Goal: Task Accomplishment & Management: Use online tool/utility

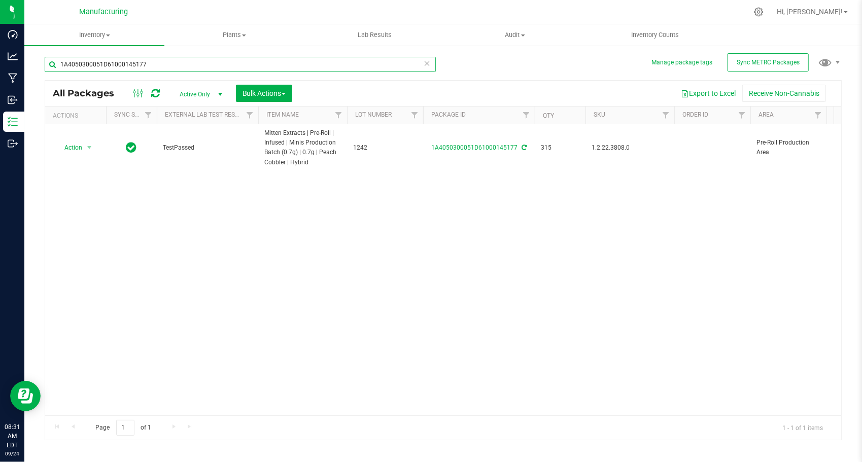
click at [156, 65] on input "1A4050300051D61000145177" at bounding box center [240, 64] width 391 height 15
paste input "82"
type input "1A4050300051D61000145182"
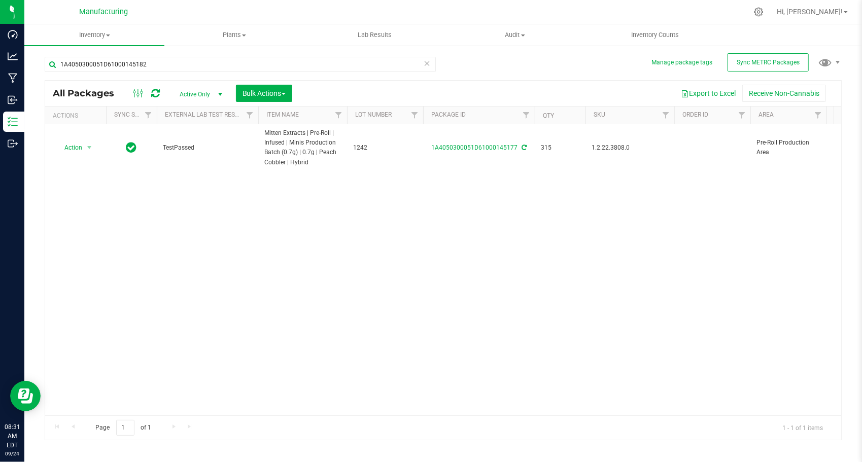
click at [189, 202] on div "Action Action Adjust qty Create package Edit attributes Global inventory Locate…" at bounding box center [443, 269] width 796 height 291
click at [86, 142] on span "select" at bounding box center [89, 143] width 8 height 8
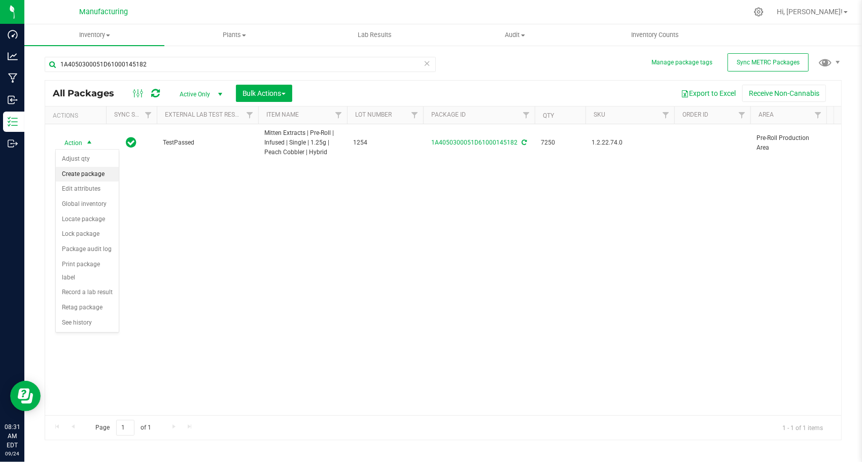
click at [89, 174] on li "Create package" at bounding box center [87, 174] width 63 height 15
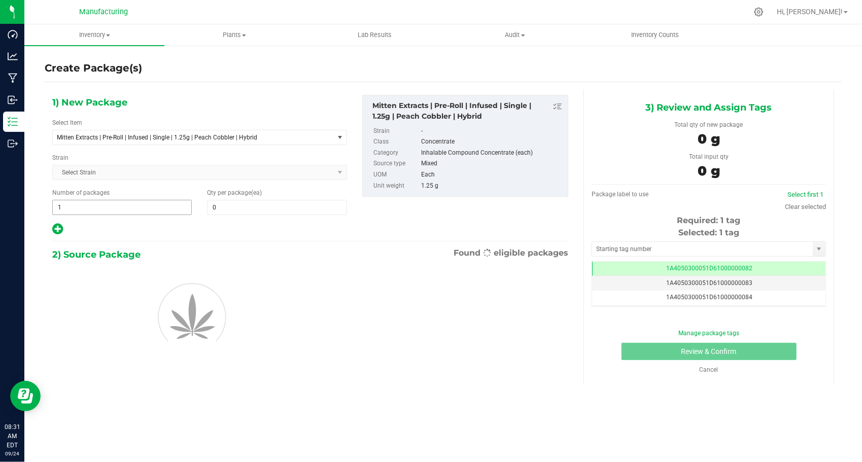
click at [98, 202] on span "1 1" at bounding box center [121, 207] width 139 height 15
click at [98, 202] on input "1" at bounding box center [122, 207] width 138 height 14
type input "236"
click at [263, 206] on span at bounding box center [276, 207] width 139 height 15
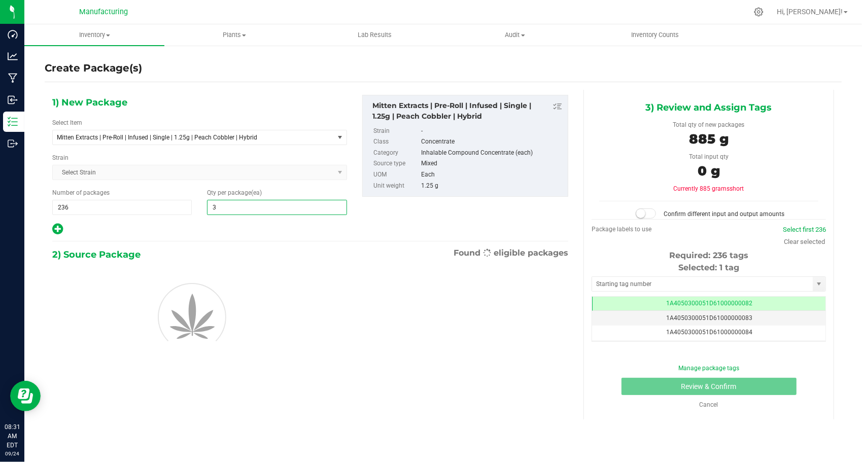
type input "30"
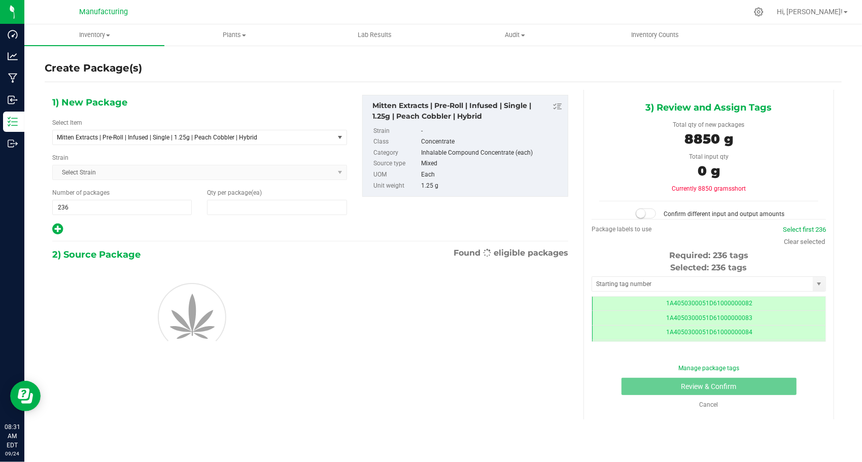
type input "30"
click at [226, 219] on div "1) New Package Select Item Mitten Extracts | Pre-Roll | Infused | Single | 1.25…" at bounding box center [200, 165] width 310 height 141
click at [604, 274] on div "Selected: 236 tags Tag 1A4050300051D61000000082 1A4050300051D61000000083 1A4050…" at bounding box center [708, 302] width 234 height 80
click at [606, 279] on input "text" at bounding box center [702, 284] width 221 height 14
type input "1A4050300051D61000190556"
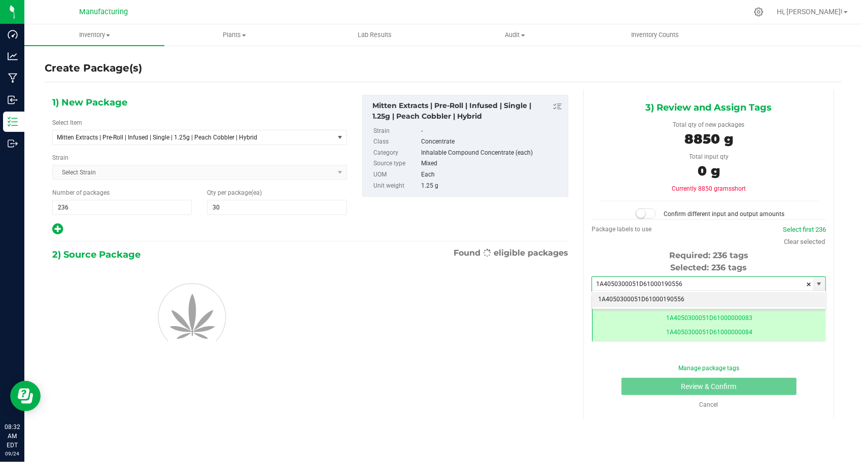
click at [640, 294] on li "1A4050300051D61000190556" at bounding box center [708, 299] width 233 height 15
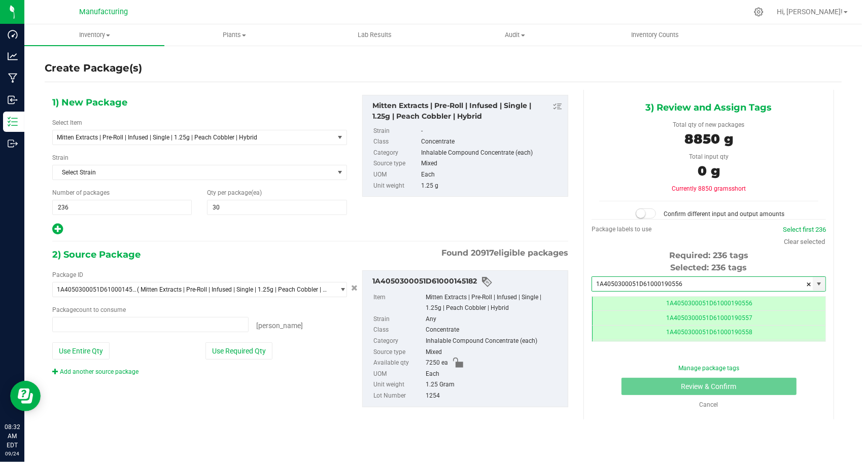
type input "0 ea"
type input "1A4050300051D61000190556"
click at [236, 357] on div "Package ID 1A4050300051D61000145182 ( Mitten Extracts | Pre-Roll | Infused | Si…" at bounding box center [200, 323] width 310 height 106
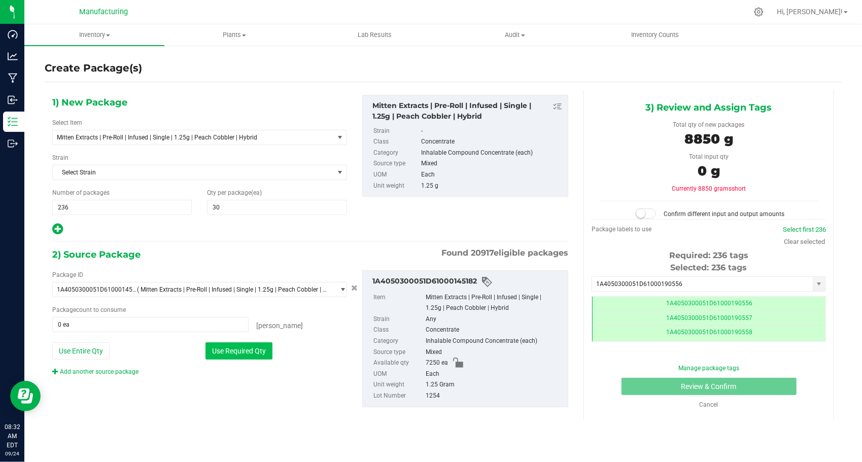
click at [236, 354] on button "Use Required Qty" at bounding box center [238, 350] width 67 height 17
type input "7080 ea"
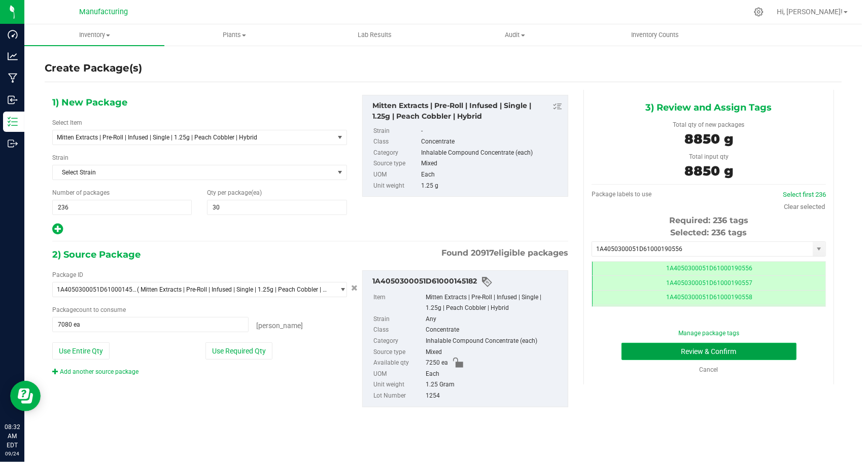
click at [630, 353] on button "Review & Confirm" at bounding box center [708, 351] width 175 height 17
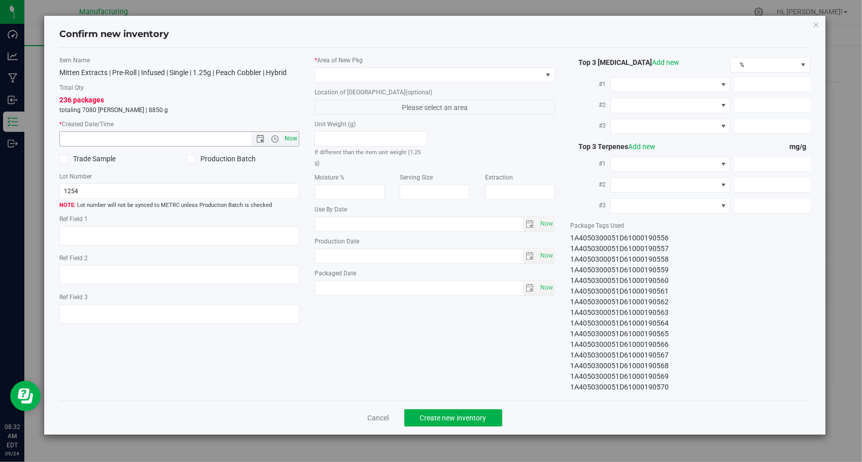
click at [294, 136] on span "Now" at bounding box center [290, 138] width 17 height 15
type input "9/24/2025 8:32 AM"
click at [435, 75] on span at bounding box center [428, 75] width 227 height 14
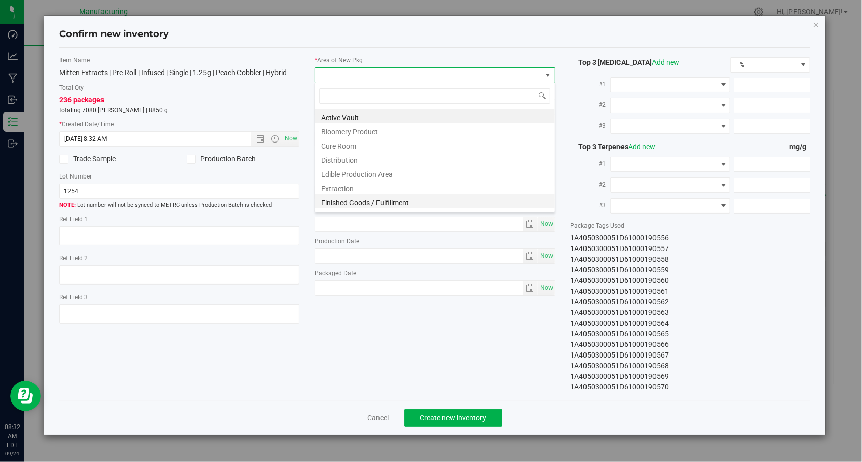
click at [387, 198] on li "Finished Goods / Fulfillment" at bounding box center [434, 201] width 239 height 14
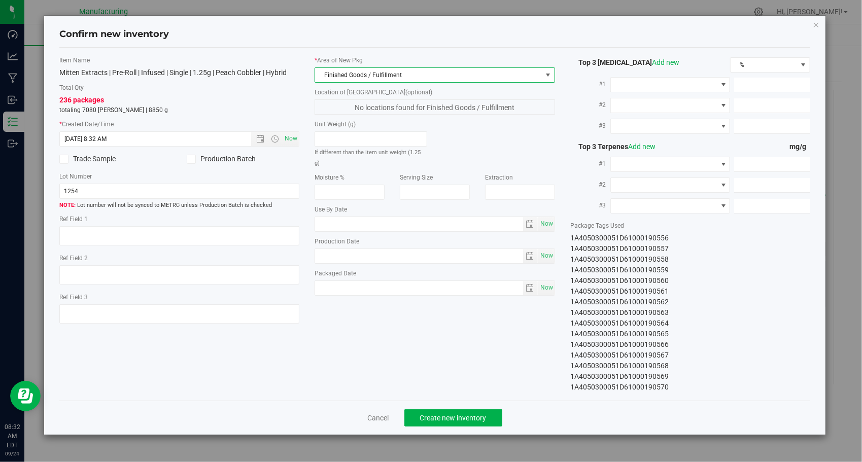
click at [403, 311] on div "Item Name Mitten Extracts | Pre-Roll | Infused | Single | 1.25g | Peach Cobbler…" at bounding box center [435, 224] width 766 height 337
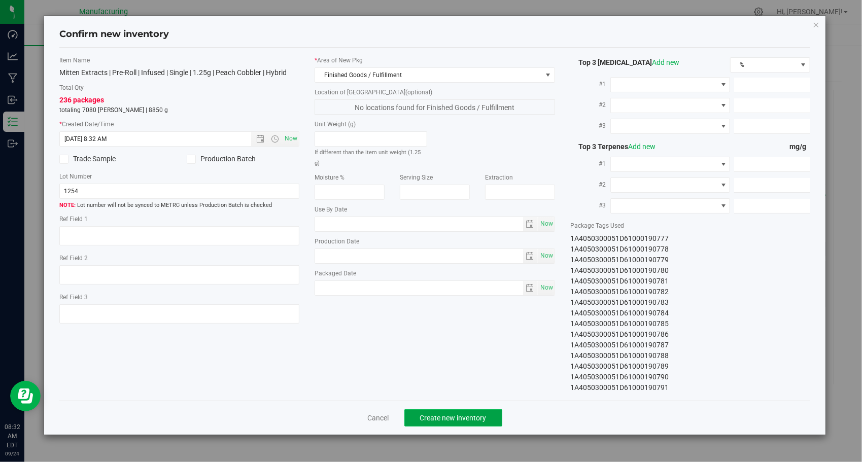
click at [426, 414] on span "Create new inventory" at bounding box center [453, 418] width 66 height 8
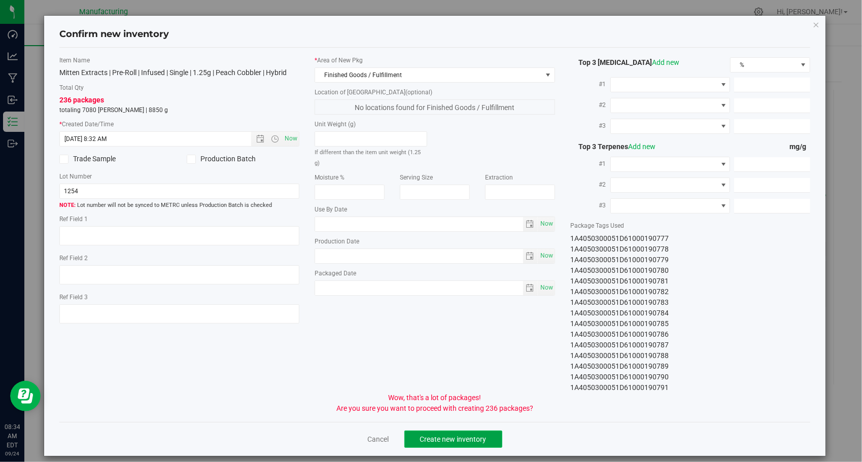
click at [449, 441] on span "Create new inventory" at bounding box center [453, 439] width 66 height 8
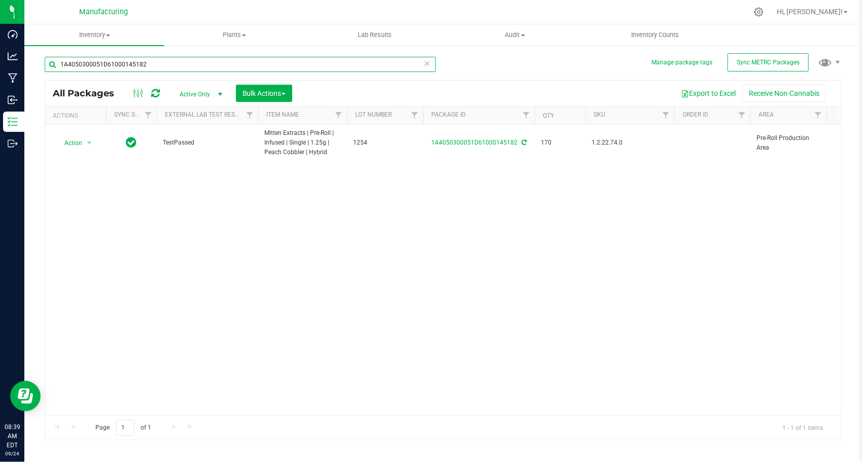
click at [265, 68] on input "1A4050300051D61000145182" at bounding box center [240, 64] width 391 height 15
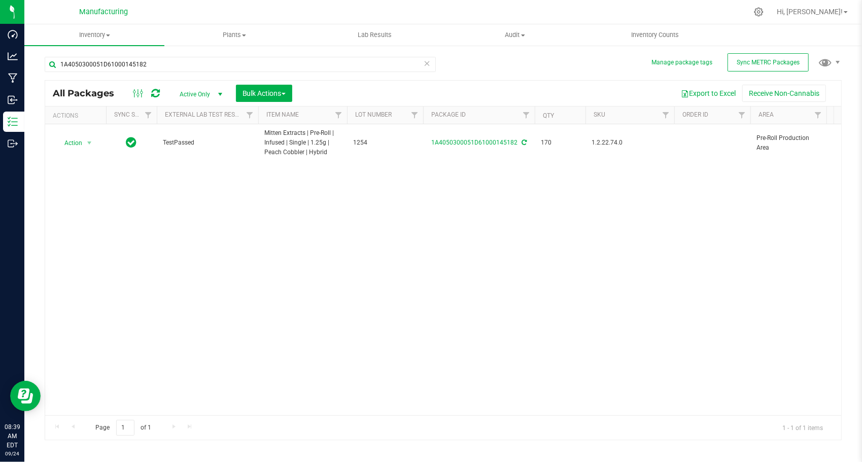
click at [427, 60] on icon at bounding box center [426, 63] width 7 height 12
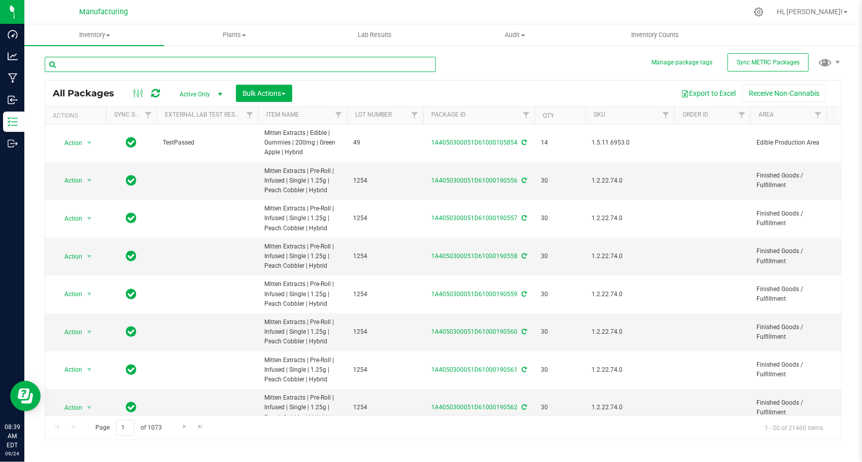
click at [148, 61] on input "text" at bounding box center [240, 64] width 391 height 15
paste input "1A4050300051D61000145184"
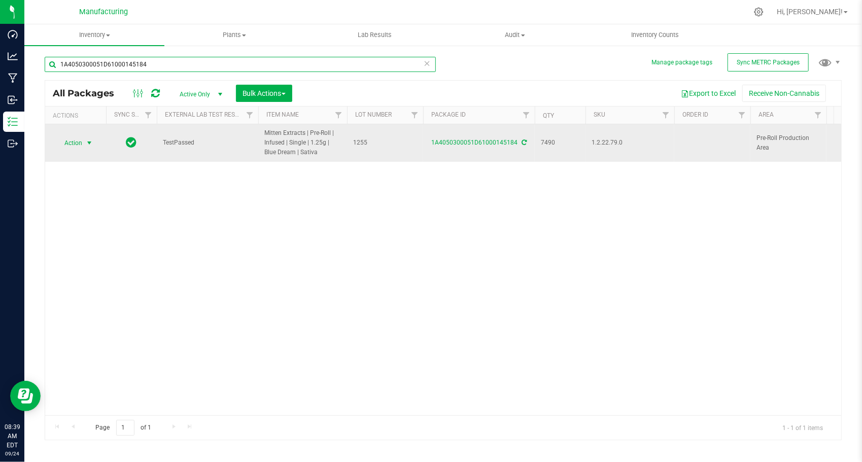
type input "1A4050300051D61000145184"
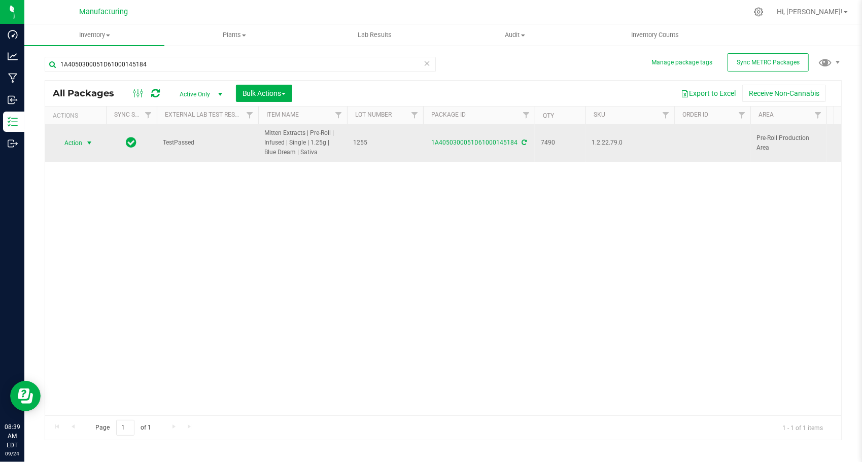
click at [79, 137] on span "Action" at bounding box center [68, 143] width 27 height 14
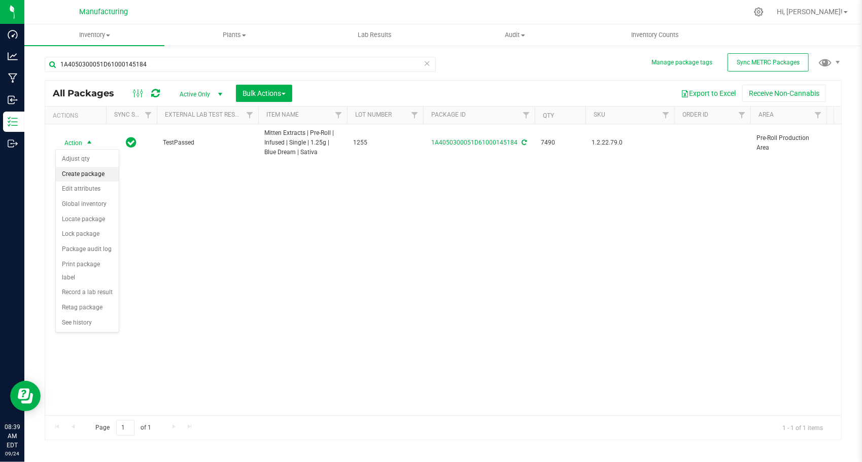
click at [94, 167] on li "Create package" at bounding box center [87, 174] width 63 height 15
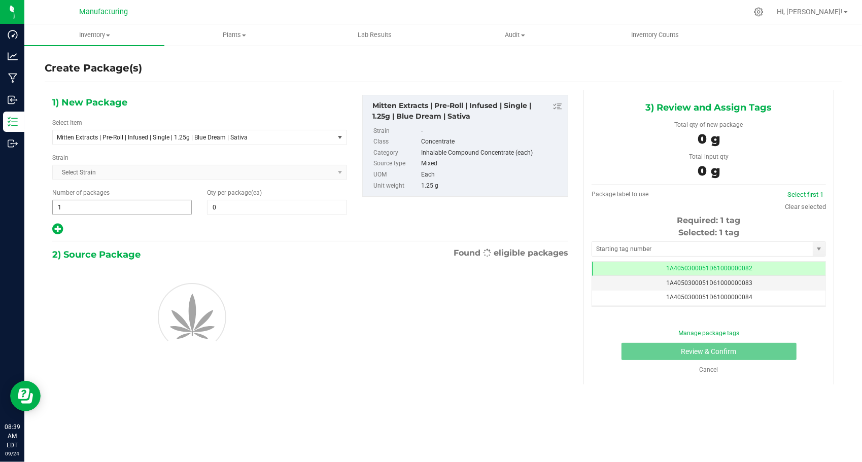
click at [109, 205] on span "1 1" at bounding box center [121, 207] width 139 height 15
click at [109, 205] on input "1" at bounding box center [122, 207] width 138 height 14
type input "237"
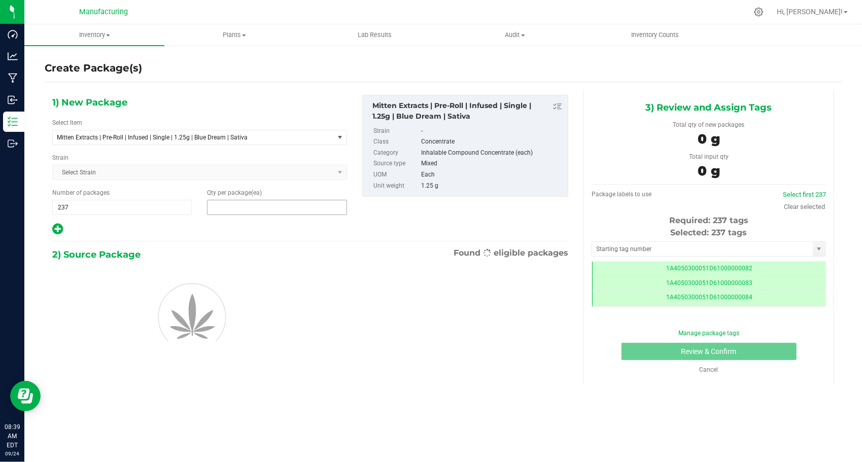
click at [240, 200] on span at bounding box center [276, 207] width 139 height 15
type input "30"
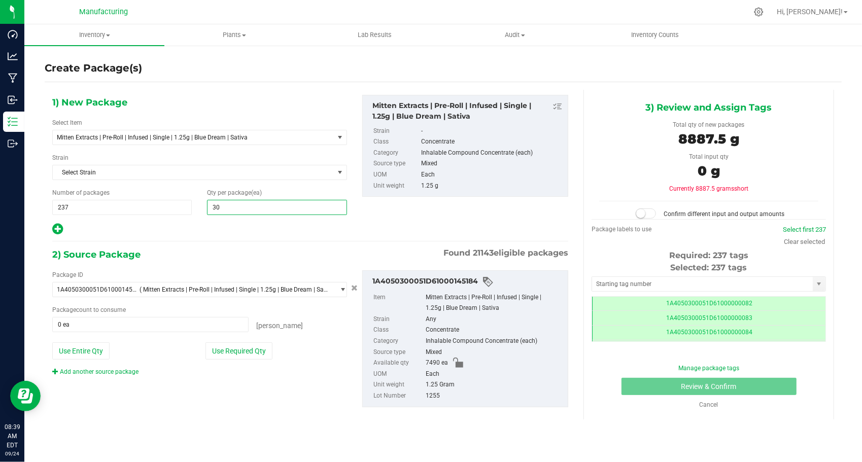
click at [238, 204] on input "30" at bounding box center [276, 207] width 138 height 14
type input "30"
click at [235, 223] on div at bounding box center [199, 229] width 295 height 13
click at [607, 277] on input "text" at bounding box center [702, 284] width 221 height 14
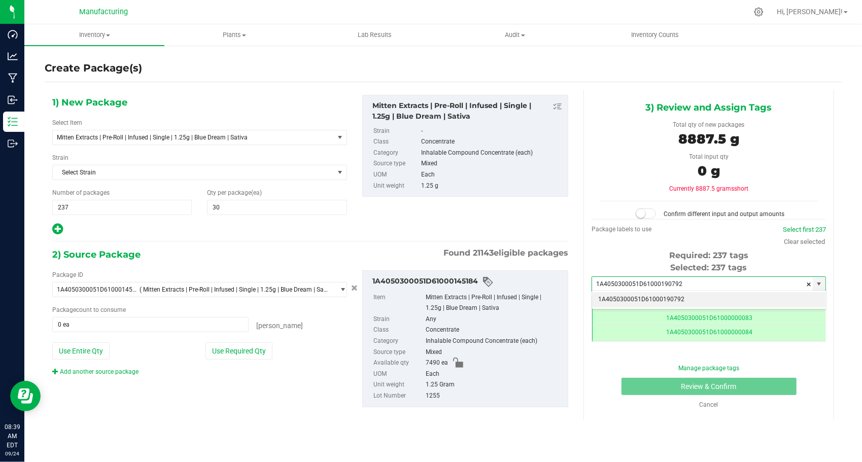
click at [627, 301] on li "1A4050300051D61000190792" at bounding box center [708, 299] width 233 height 15
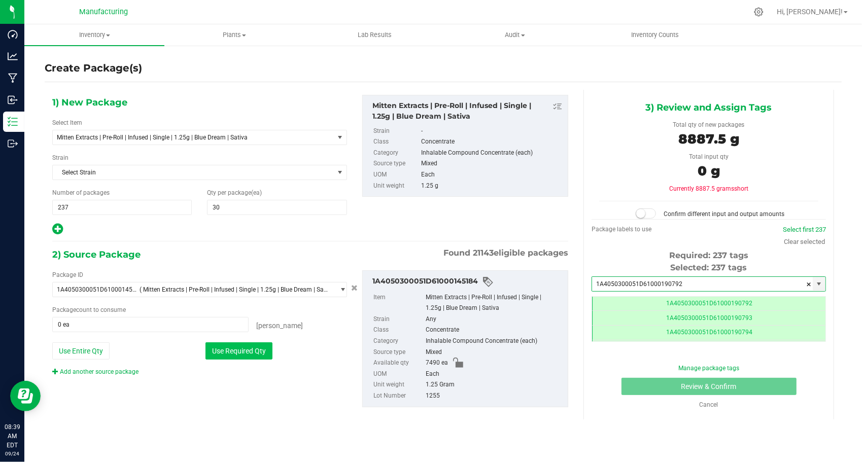
type input "1A4050300051D61000190792"
click at [264, 350] on button "Use Required Qty" at bounding box center [238, 350] width 67 height 17
type input "7110 ea"
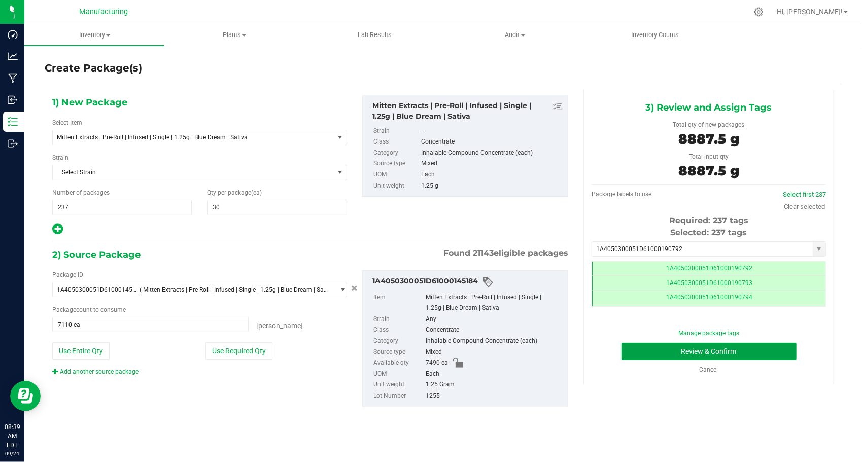
click at [632, 347] on button "Review & Confirm" at bounding box center [708, 351] width 175 height 17
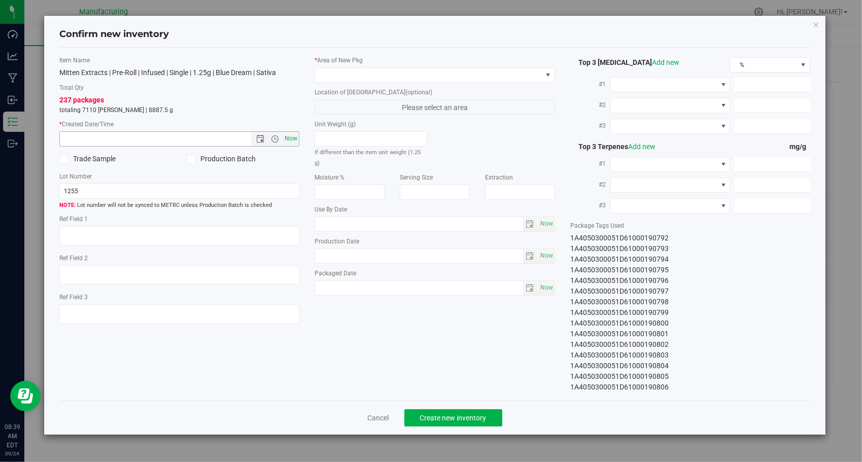
click at [294, 134] on span "Now" at bounding box center [290, 138] width 17 height 15
type input "9/24/2025 8:40 AM"
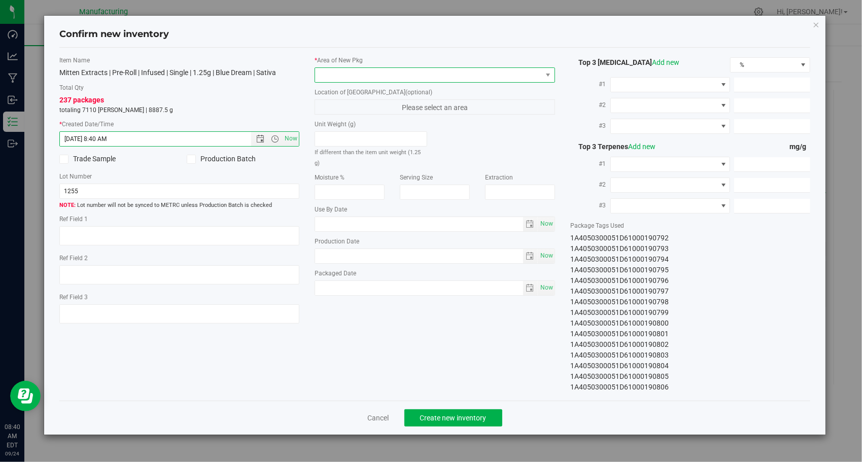
click at [421, 77] on span at bounding box center [428, 75] width 227 height 14
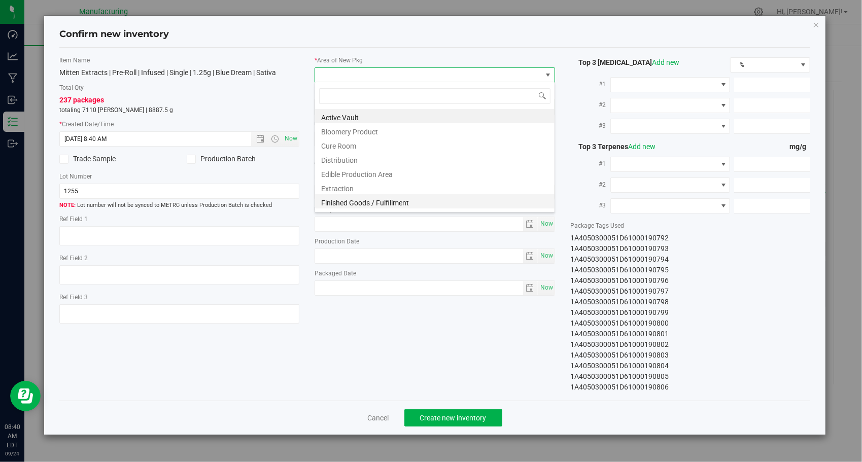
click at [395, 201] on li "Finished Goods / Fulfillment" at bounding box center [434, 201] width 239 height 14
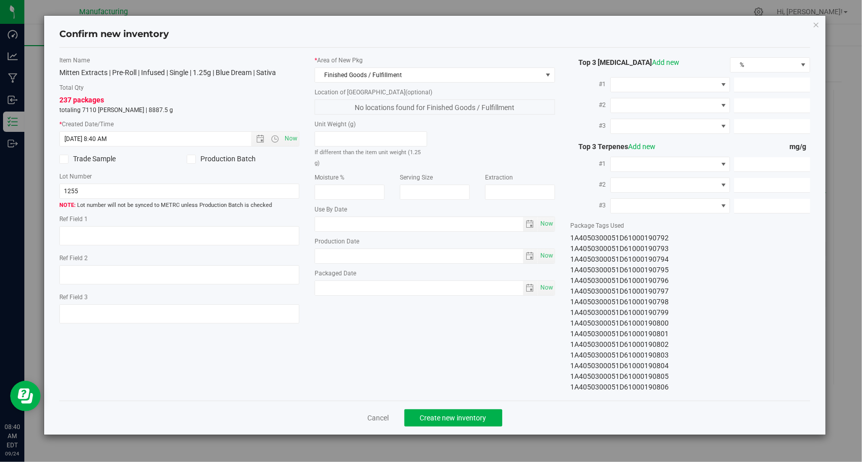
drag, startPoint x: 418, startPoint y: 327, endPoint x: 444, endPoint y: 333, distance: 26.7
click at [418, 327] on div "Item Name Mitten Extracts | Pre-Roll | Infused | Single | 1.25g | Blue Dream | …" at bounding box center [435, 224] width 766 height 337
click at [474, 414] on span "Create new inventory" at bounding box center [453, 418] width 66 height 8
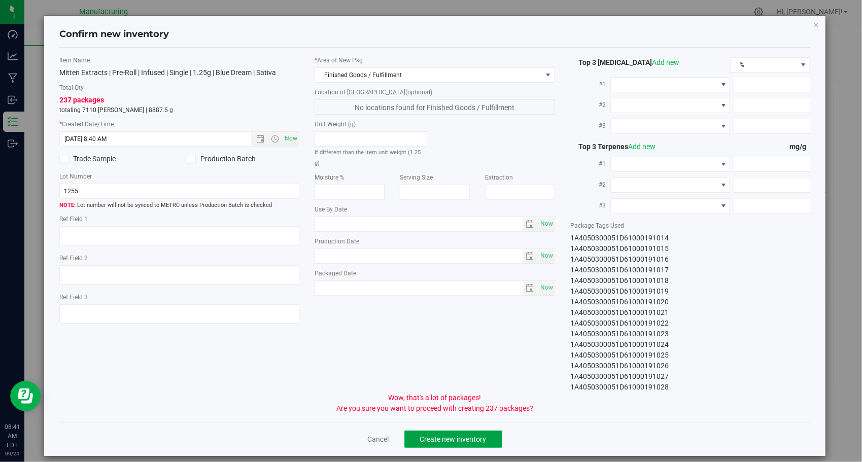
click at [470, 431] on button "Create new inventory" at bounding box center [453, 439] width 98 height 17
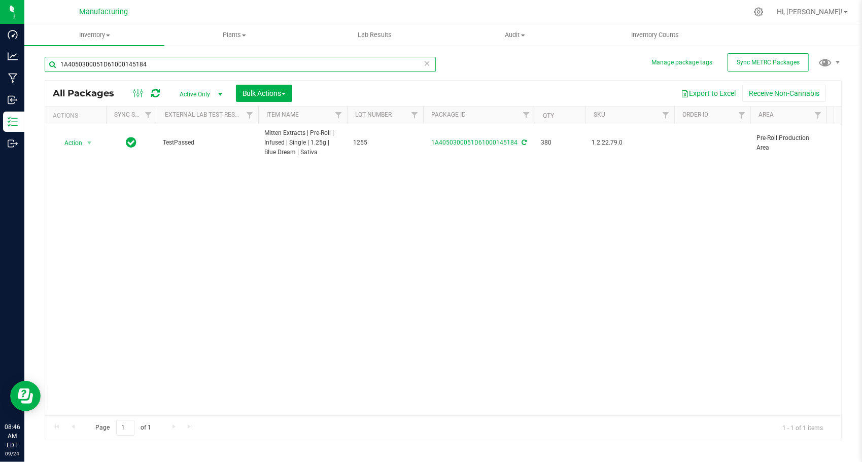
click at [215, 58] on input "1A4050300051D61000145184" at bounding box center [240, 64] width 391 height 15
paste input "205"
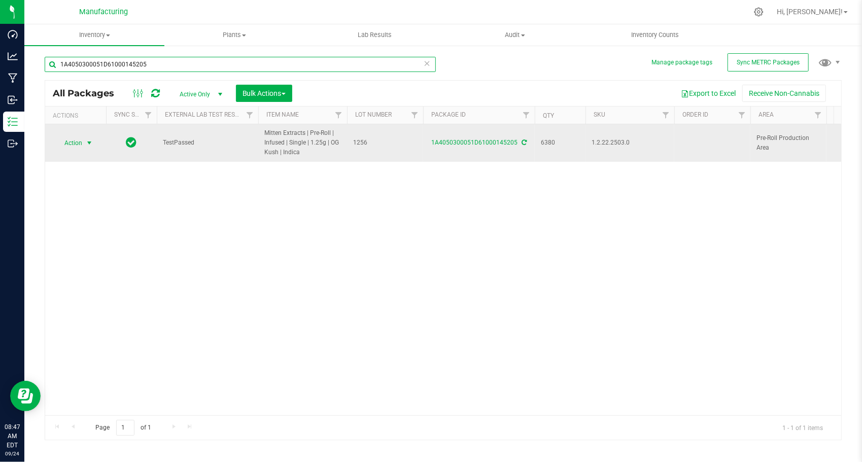
type input "1A4050300051D61000145205"
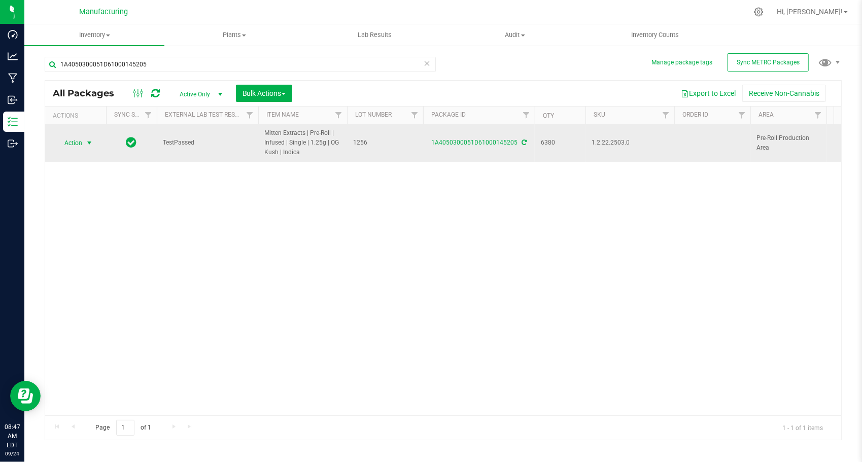
click at [90, 145] on span "select" at bounding box center [89, 143] width 8 height 8
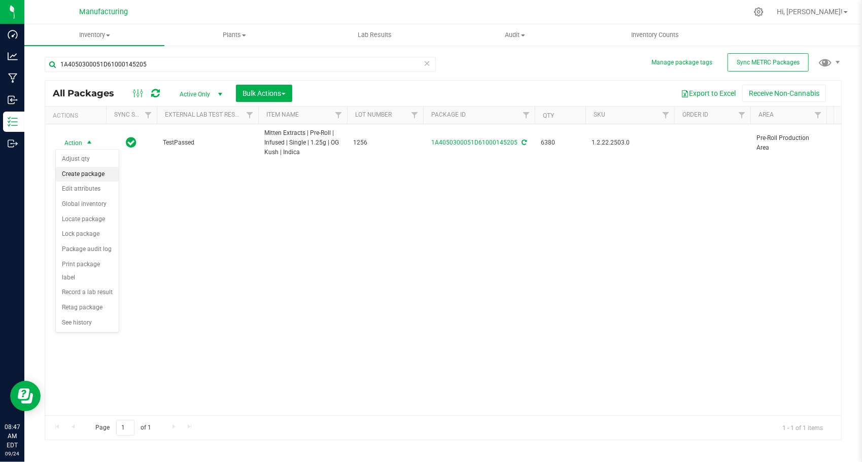
click at [92, 170] on li "Create package" at bounding box center [87, 174] width 63 height 15
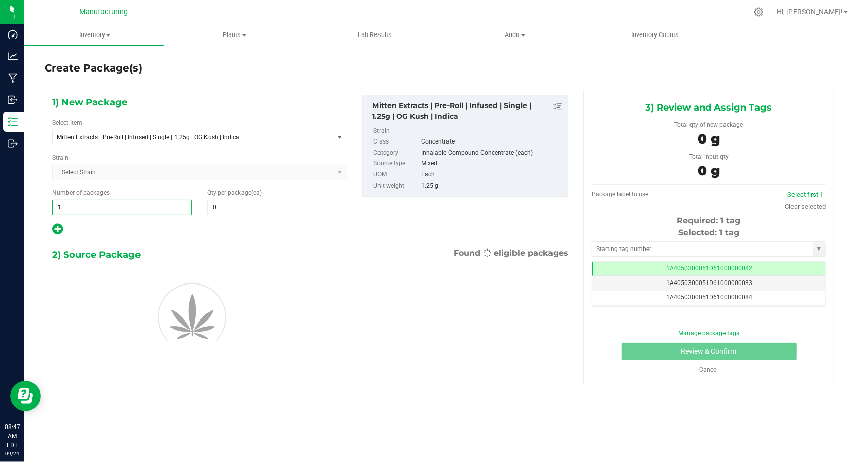
click at [122, 205] on span "1 1" at bounding box center [121, 207] width 139 height 15
click at [122, 205] on input "1" at bounding box center [122, 207] width 138 height 14
type input "204"
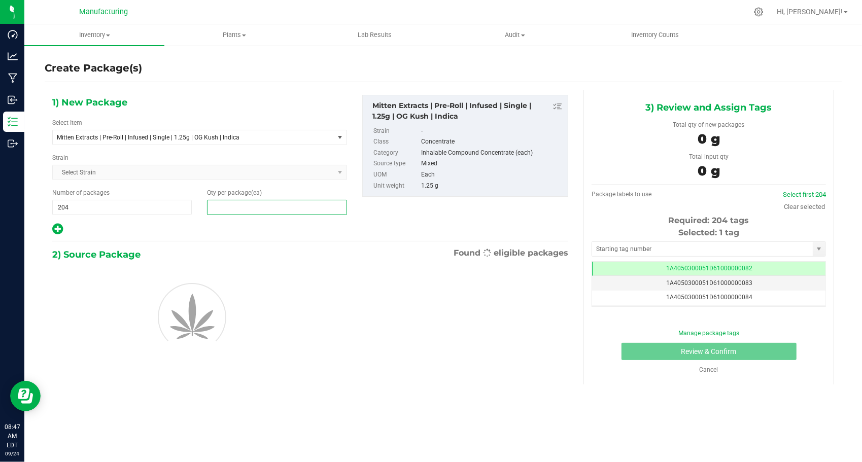
click at [227, 206] on span at bounding box center [276, 207] width 139 height 15
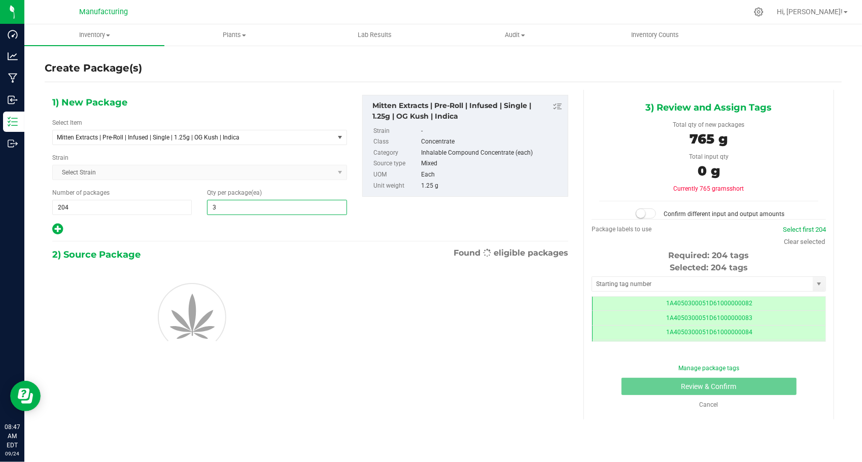
type input "30"
click at [197, 221] on div "1) New Package Select Item Mitten Extracts | Pre-Roll | Infused | Single | 1.25…" at bounding box center [200, 165] width 310 height 141
click at [640, 281] on input "text" at bounding box center [702, 284] width 221 height 14
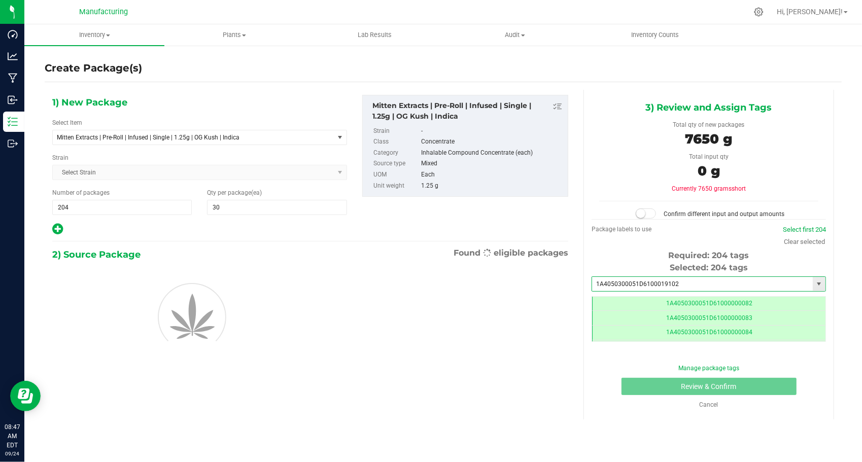
type input "1A4050300051D61000191029"
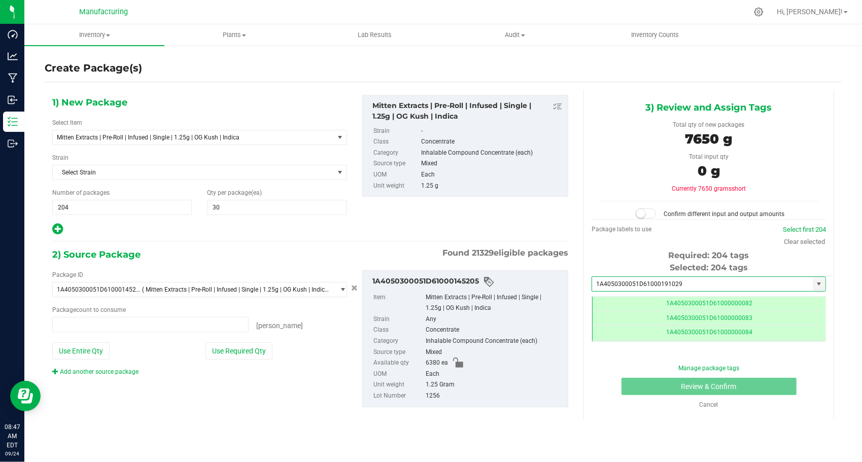
type input "0 ea"
click at [625, 295] on li "1A4050300051D61000191029" at bounding box center [708, 299] width 233 height 15
type input "1A4050300051D61000191029"
click at [264, 348] on button "Use Required Qty" at bounding box center [238, 350] width 67 height 17
type input "6120 ea"
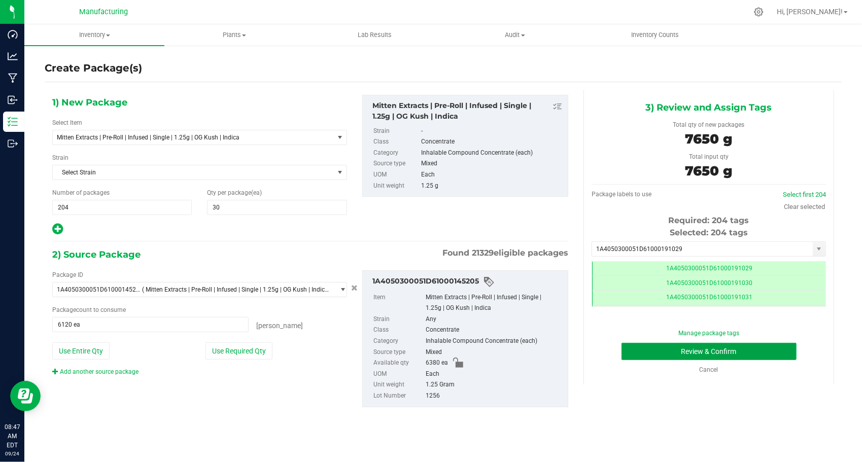
click at [659, 353] on button "Review & Confirm" at bounding box center [708, 351] width 175 height 17
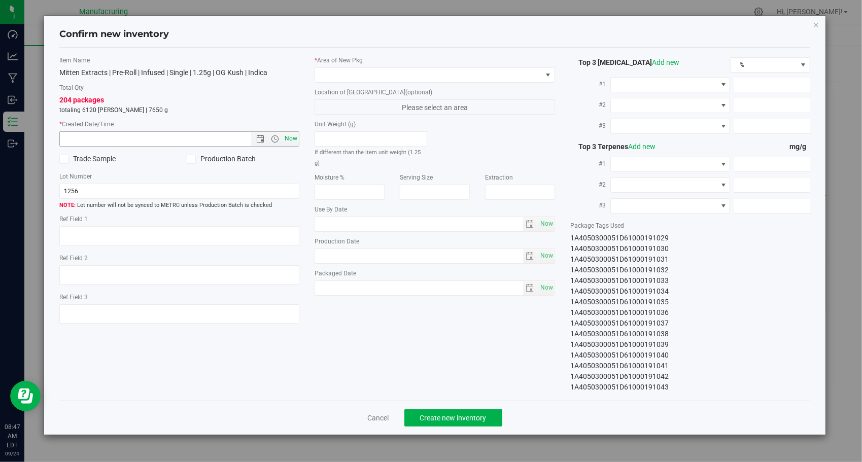
click at [290, 133] on span "Now" at bounding box center [290, 138] width 17 height 15
type input "9/24/2025 8:47 AM"
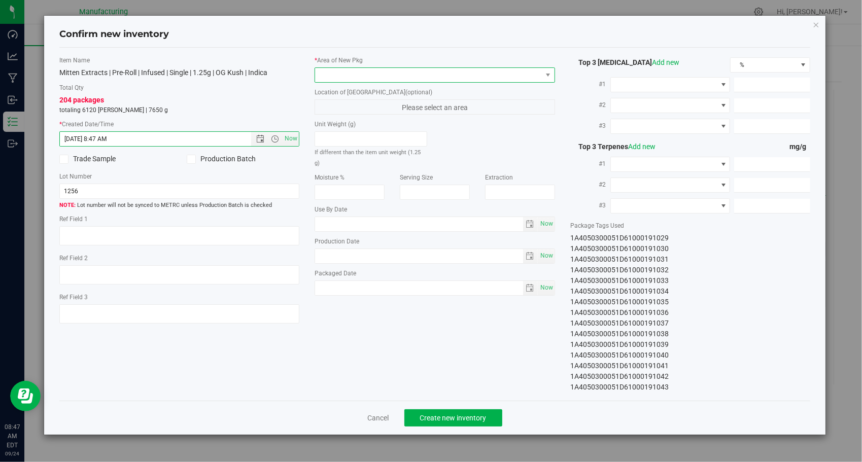
click at [427, 77] on span at bounding box center [428, 75] width 227 height 14
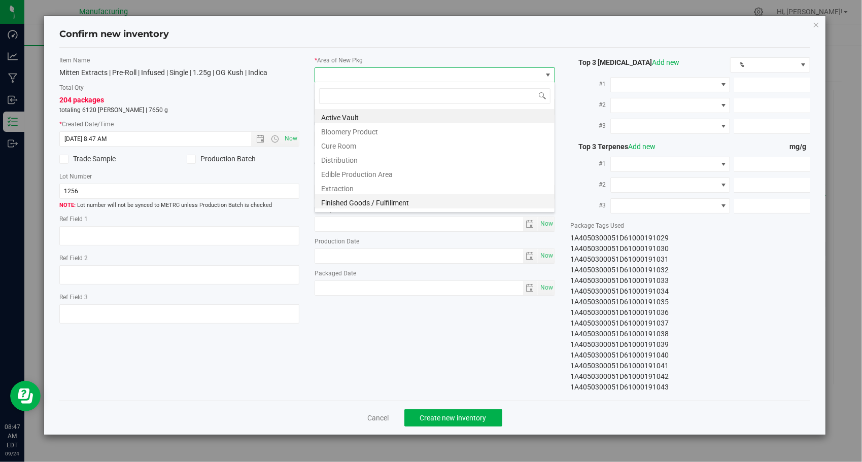
click at [396, 202] on li "Finished Goods / Fulfillment" at bounding box center [434, 201] width 239 height 14
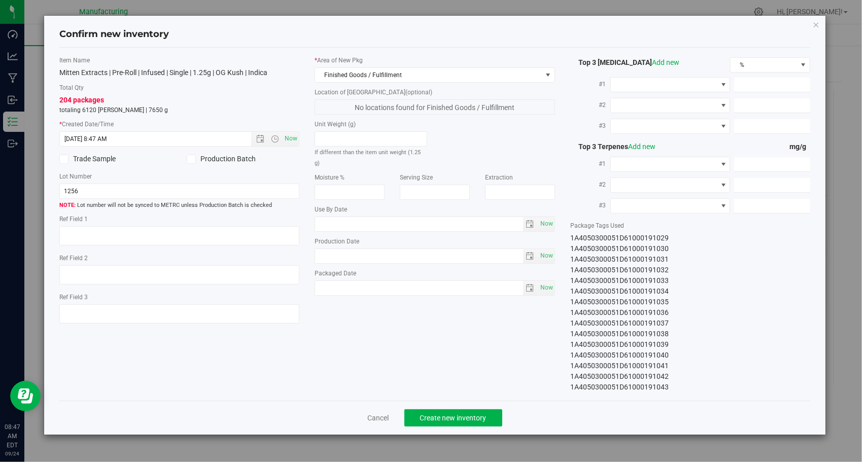
click at [383, 289] on div "Item Name Mitten Extracts | Pre-Roll | Infused | Single | 1.25g | OG Kush | Ind…" at bounding box center [435, 224] width 766 height 337
click at [462, 407] on div "Cancel Create new inventory" at bounding box center [434, 418] width 751 height 34
click at [461, 409] on button "Create new inventory" at bounding box center [453, 417] width 98 height 17
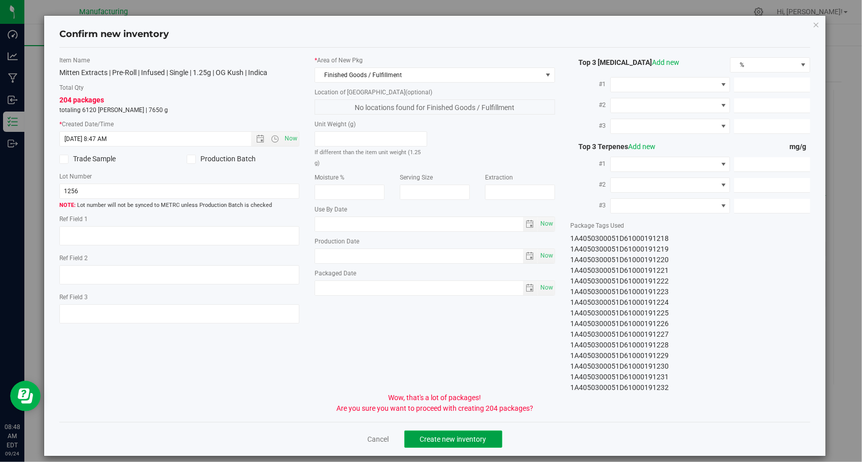
click at [453, 438] on span "Create new inventory" at bounding box center [453, 439] width 66 height 8
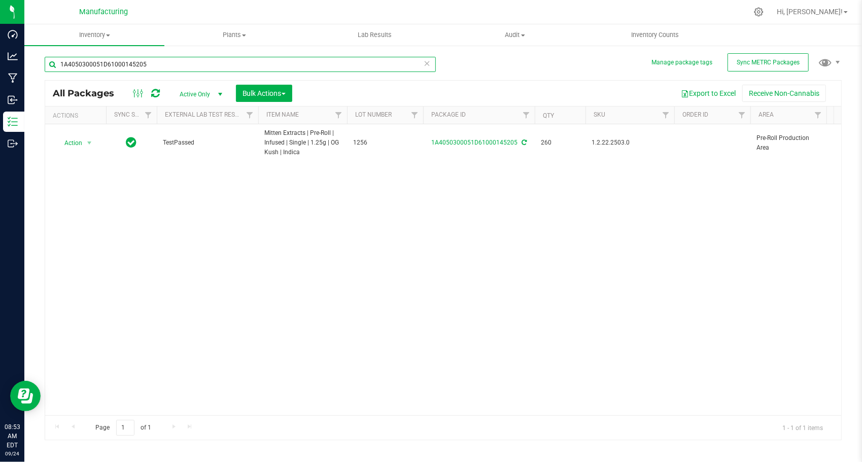
click at [214, 68] on input "1A4050300051D61000145205" at bounding box center [240, 64] width 391 height 15
paste input "7"
type input "1A4050300051D61000145207"
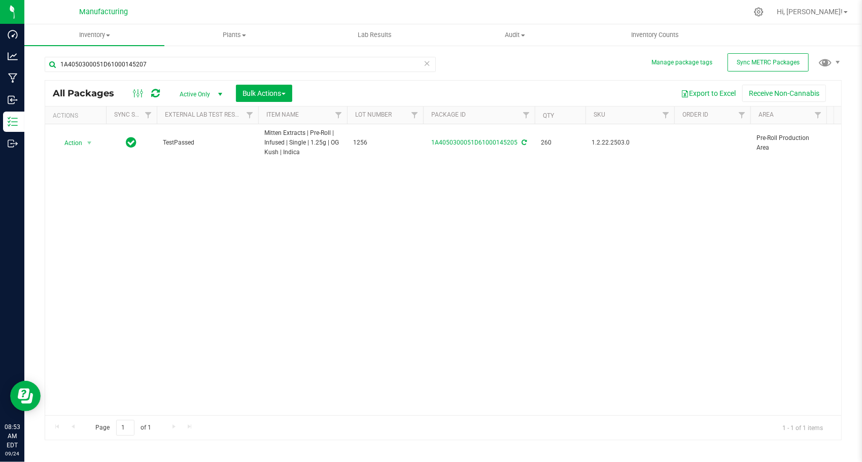
click at [237, 210] on div "Action Action Adjust qty Create package Edit attributes Global inventory Locate…" at bounding box center [443, 269] width 796 height 291
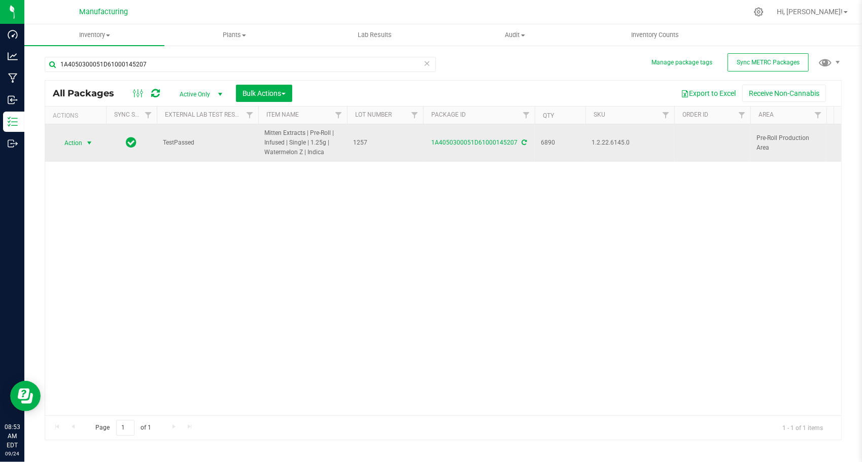
click at [88, 142] on span "select" at bounding box center [89, 143] width 8 height 8
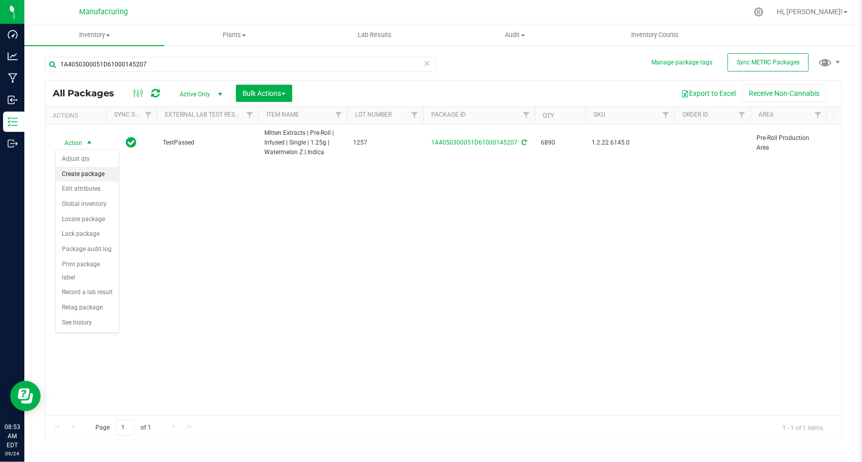
click at [89, 170] on li "Create package" at bounding box center [87, 174] width 63 height 15
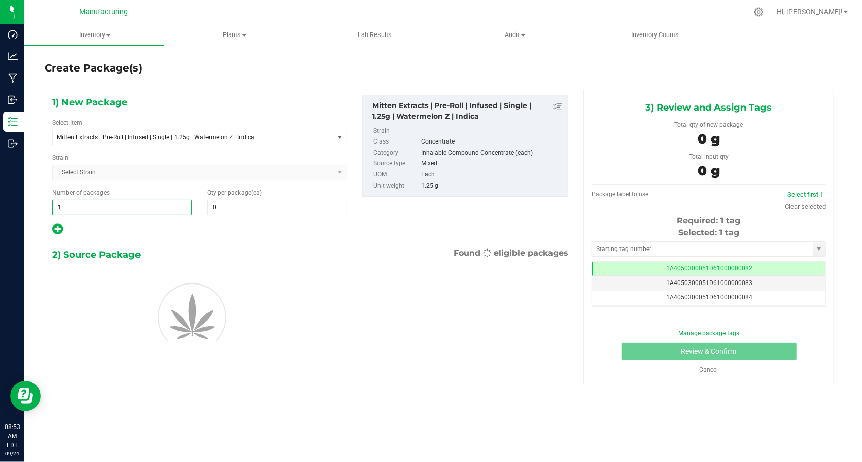
click at [83, 211] on span "1 1" at bounding box center [121, 207] width 139 height 15
click at [83, 211] on input "1" at bounding box center [122, 207] width 138 height 14
type input "229"
click at [236, 207] on span at bounding box center [276, 207] width 139 height 15
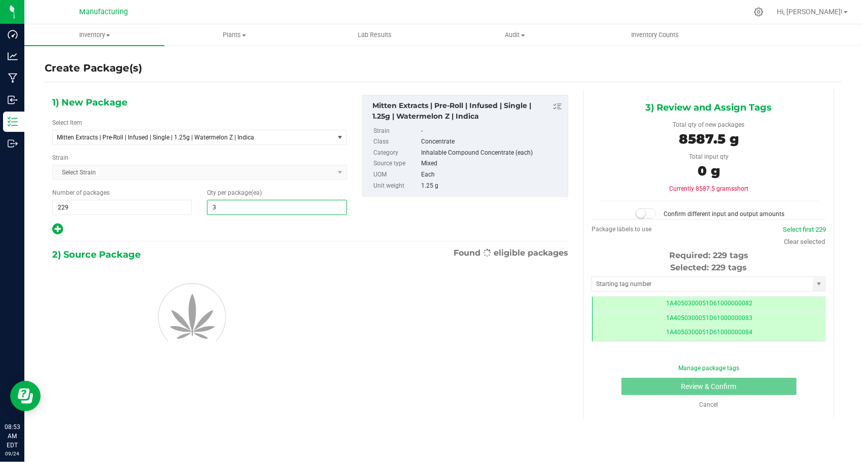
type input "30"
drag, startPoint x: 180, startPoint y: 229, endPoint x: 273, endPoint y: 230, distance: 93.3
click at [181, 228] on div at bounding box center [199, 229] width 295 height 13
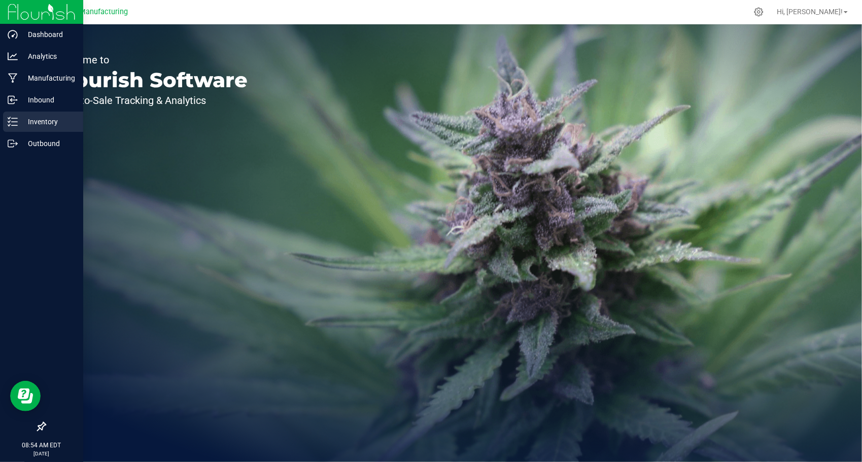
click at [34, 125] on p "Inventory" at bounding box center [48, 122] width 61 height 12
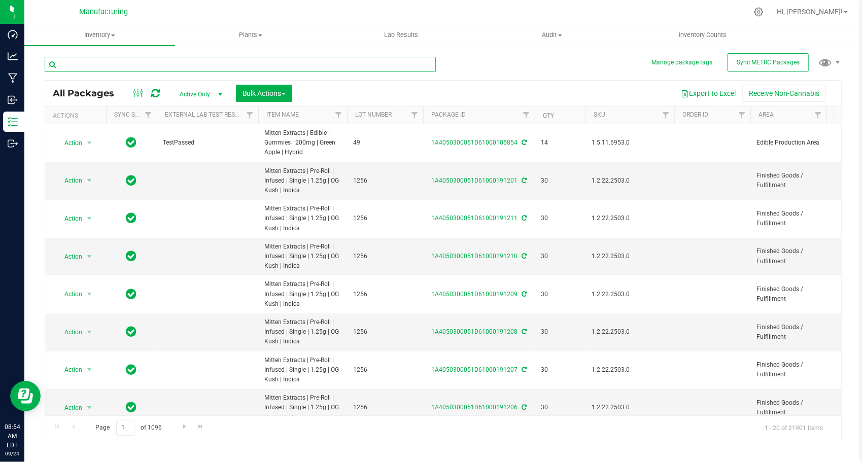
click at [167, 70] on input "text" at bounding box center [240, 64] width 391 height 15
paste input "1A4050300051D61000145207"
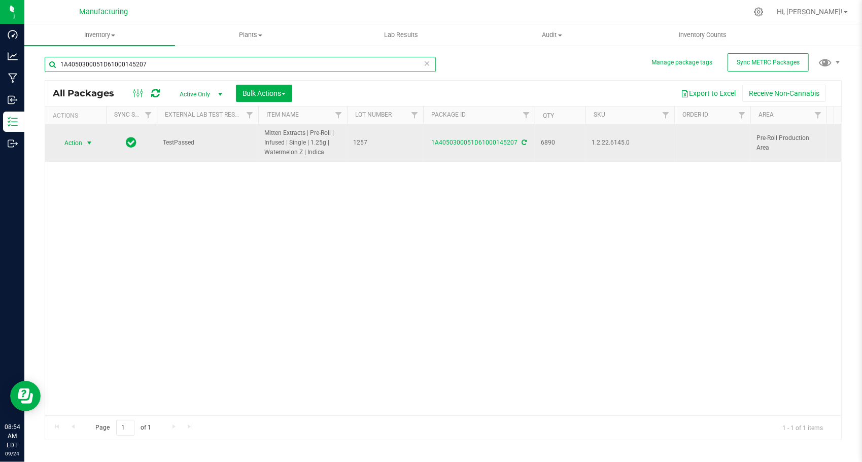
type input "1A4050300051D61000145207"
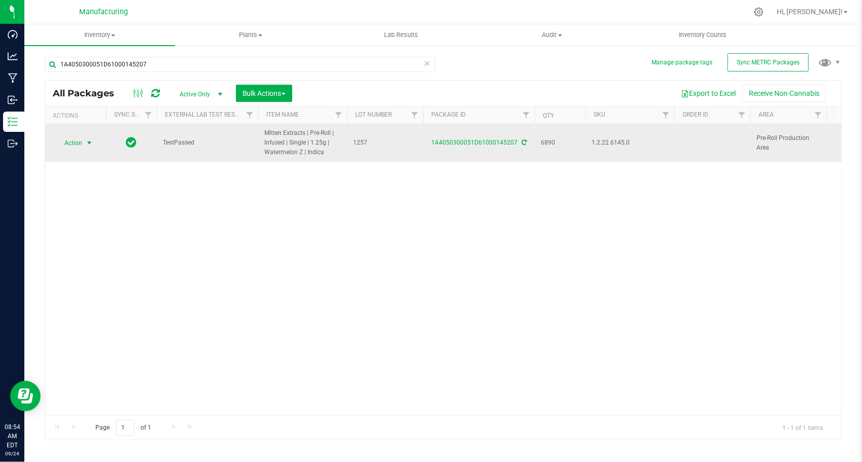
click at [88, 139] on span "select" at bounding box center [89, 143] width 8 height 8
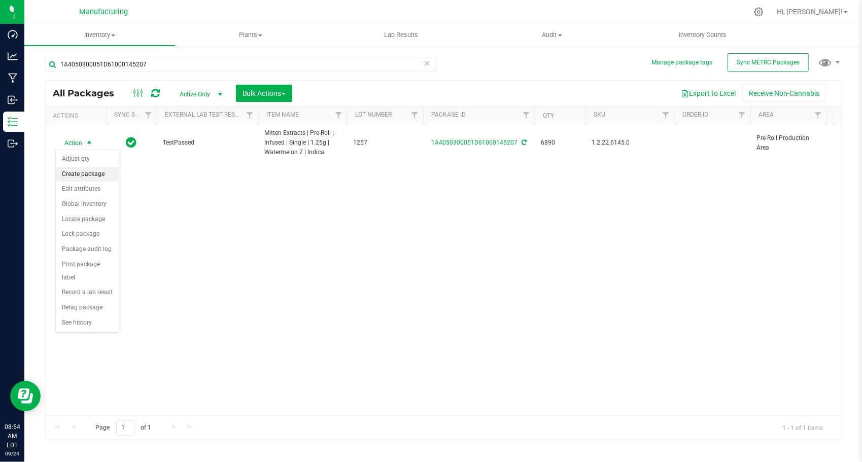
click at [94, 173] on li "Create package" at bounding box center [87, 174] width 63 height 15
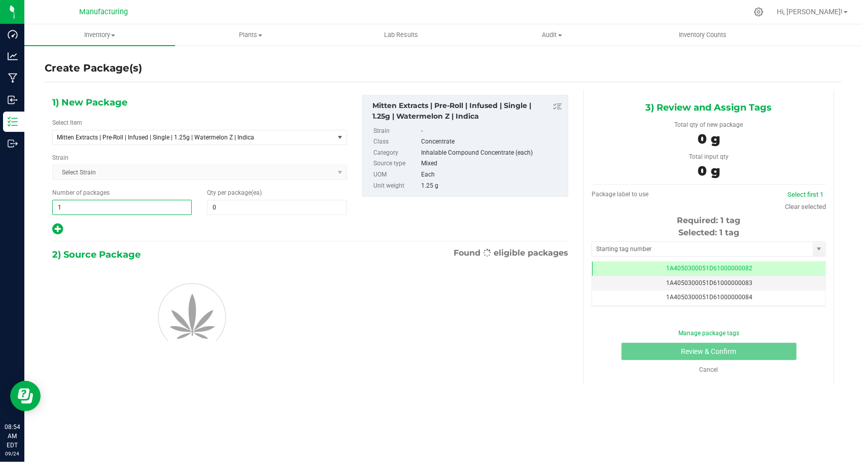
click at [137, 202] on span "1 1" at bounding box center [121, 207] width 139 height 15
click at [137, 202] on input "1" at bounding box center [122, 207] width 138 height 14
type input "229"
click at [265, 212] on span at bounding box center [276, 207] width 139 height 15
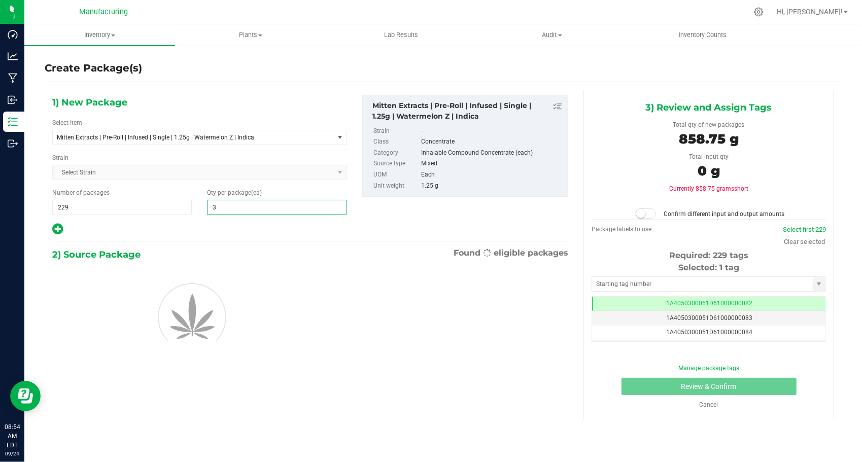
type input "30"
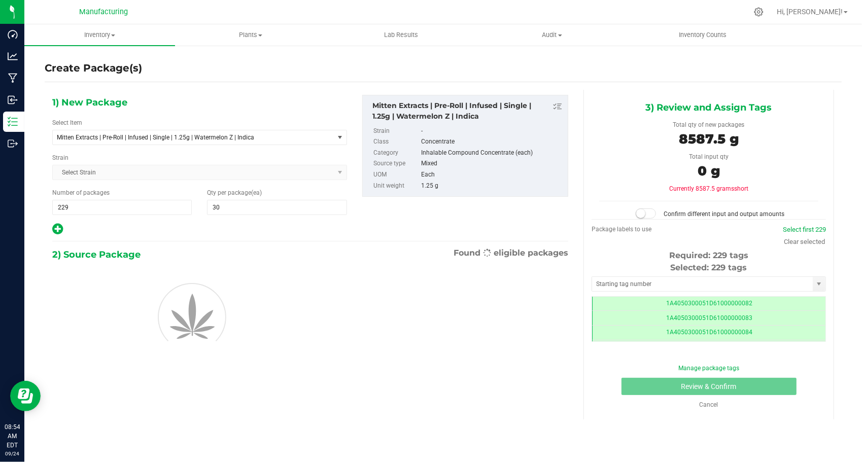
click at [242, 226] on div at bounding box center [199, 229] width 295 height 13
click at [641, 278] on input "text" at bounding box center [702, 284] width 221 height 14
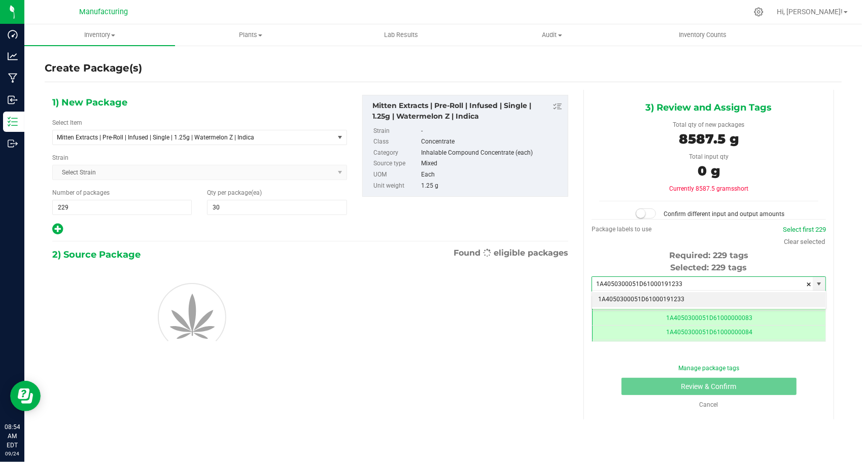
click at [647, 297] on li "1A4050300051D61000191233" at bounding box center [708, 299] width 233 height 15
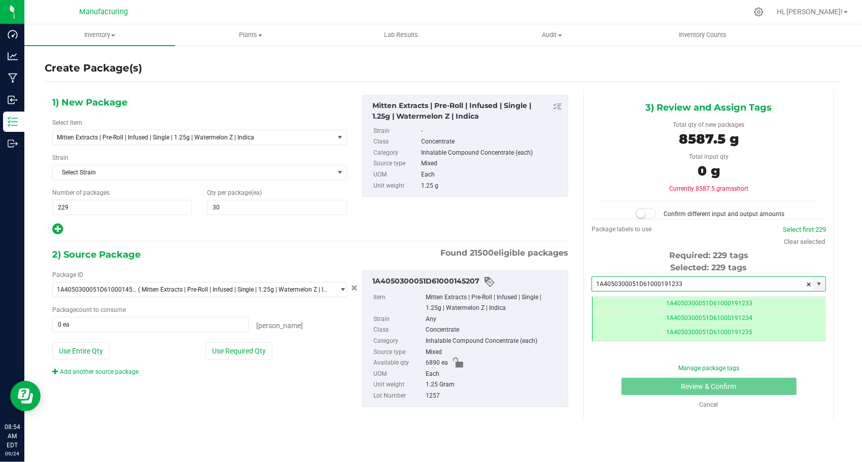
type input "1A4050300051D61000191233"
click at [230, 357] on div "Package ID 1A4050300051D61000145207 ( Mitten Extracts | Pre-Roll | Infused | Si…" at bounding box center [200, 323] width 310 height 106
drag, startPoint x: 230, startPoint y: 357, endPoint x: 217, endPoint y: 365, distance: 15.9
click at [217, 367] on div "Add another source package" at bounding box center [199, 371] width 295 height 9
click at [223, 347] on button "Use Required Qty" at bounding box center [238, 350] width 67 height 17
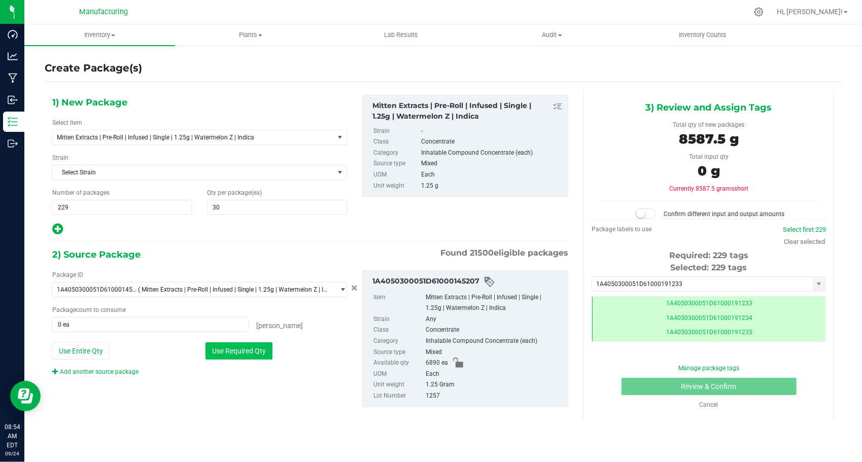
type input "6870 ea"
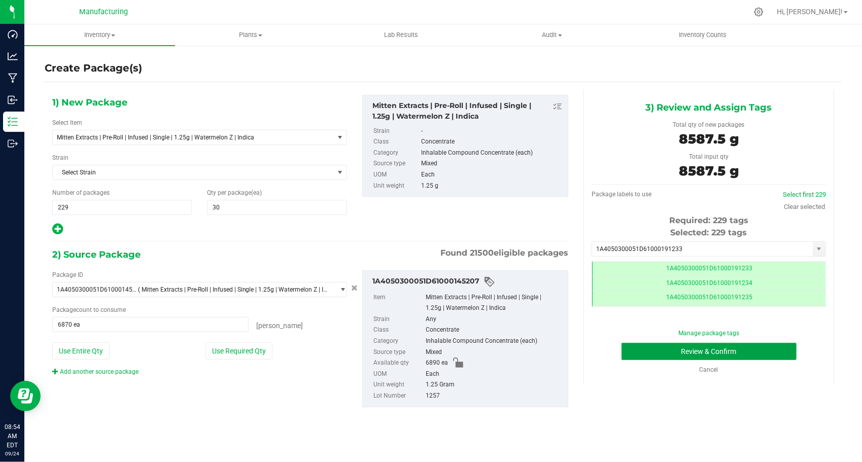
click at [637, 349] on button "Review & Confirm" at bounding box center [708, 351] width 175 height 17
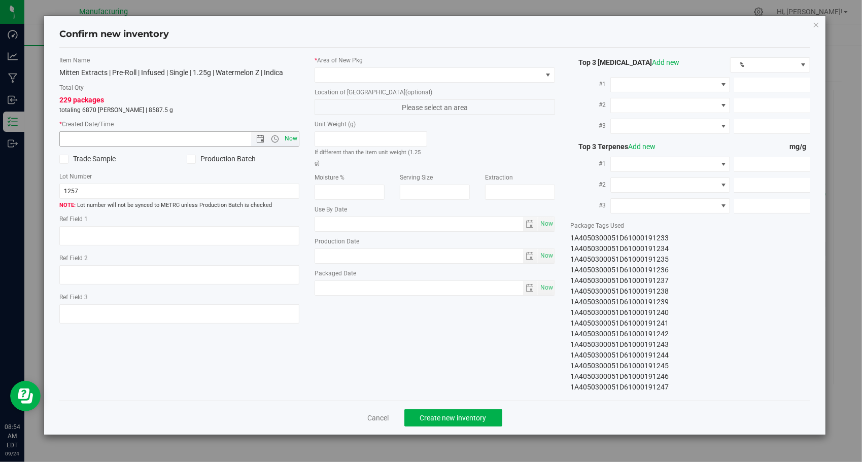
click at [298, 135] on span "Now" at bounding box center [290, 138] width 17 height 15
type input "[DATE] 8:54 AM"
click at [408, 69] on span at bounding box center [428, 75] width 227 height 14
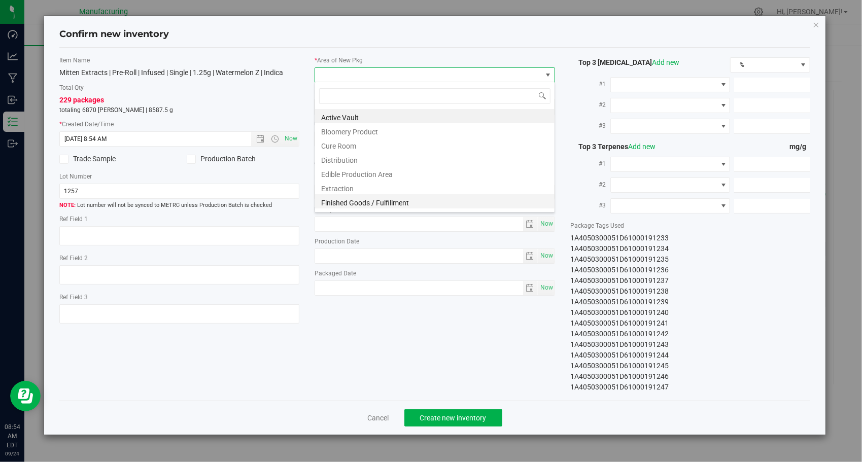
click at [392, 199] on li "Finished Goods / Fulfillment" at bounding box center [434, 201] width 239 height 14
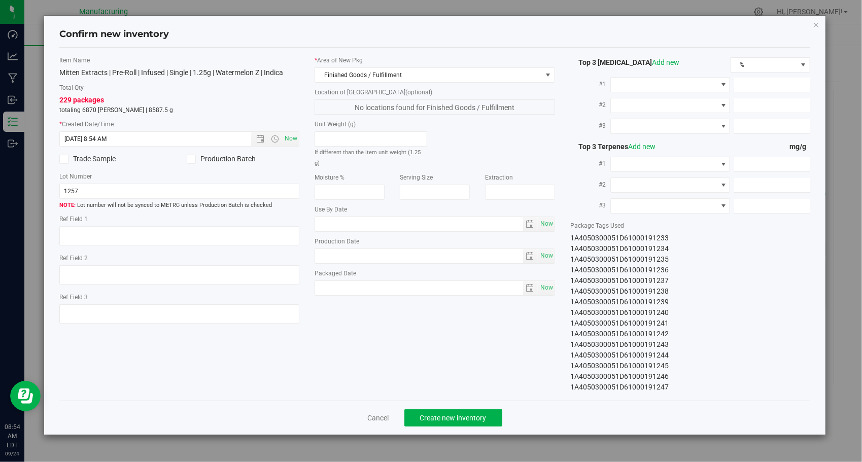
drag, startPoint x: 425, startPoint y: 331, endPoint x: 438, endPoint y: 324, distance: 15.0
click at [427, 329] on div "Item Name Mitten Extracts | Pre-Roll | Infused | Single | 1.25g | Watermelon Z …" at bounding box center [435, 224] width 766 height 337
click at [473, 415] on span "Create new inventory" at bounding box center [453, 418] width 66 height 8
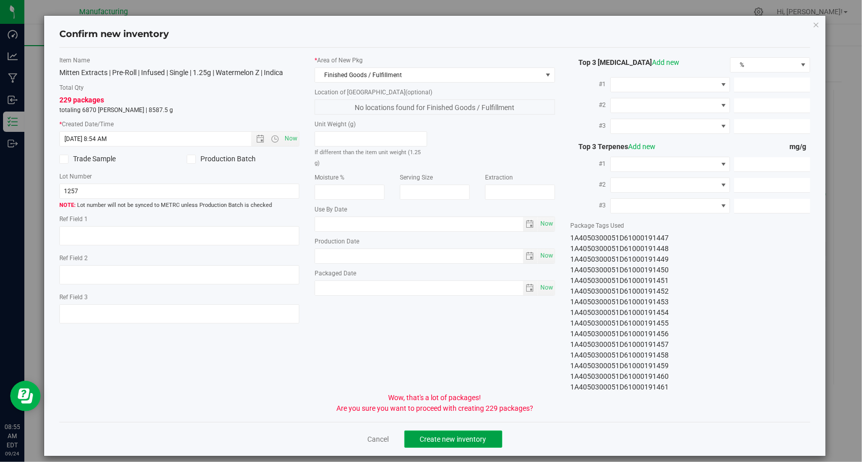
click at [482, 435] on button "Create new inventory" at bounding box center [453, 439] width 98 height 17
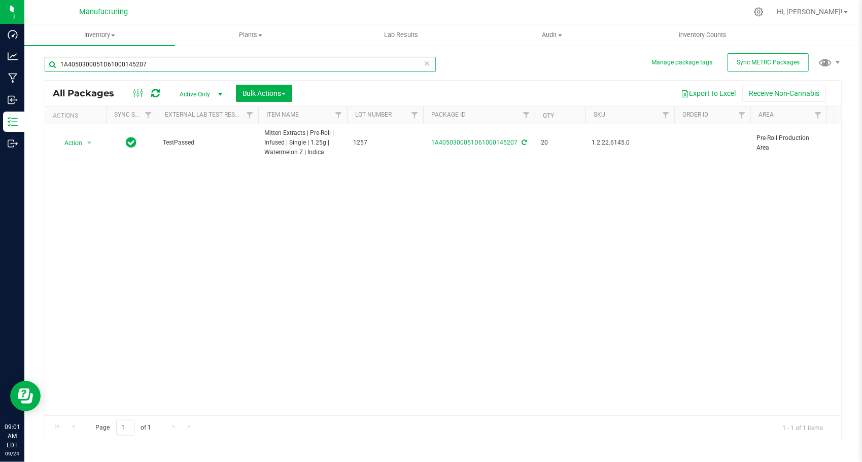
click at [164, 71] on input "1A4050300051D61000145207" at bounding box center [240, 64] width 391 height 15
paste input "9"
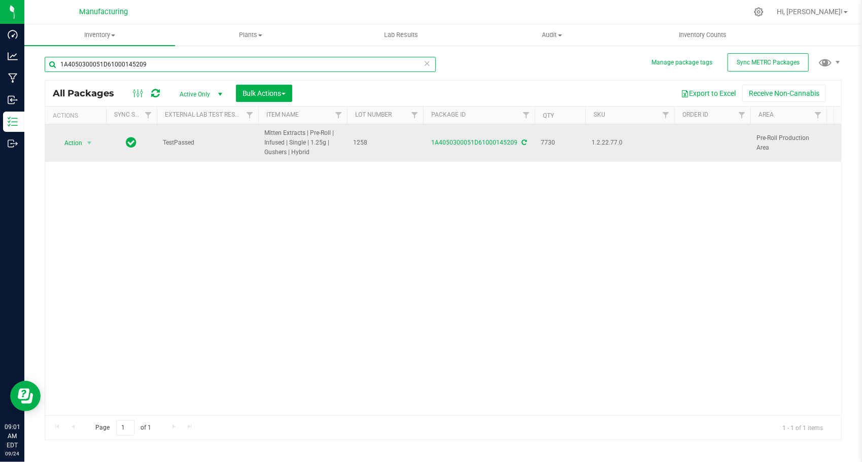
type input "1A4050300051D61000145209"
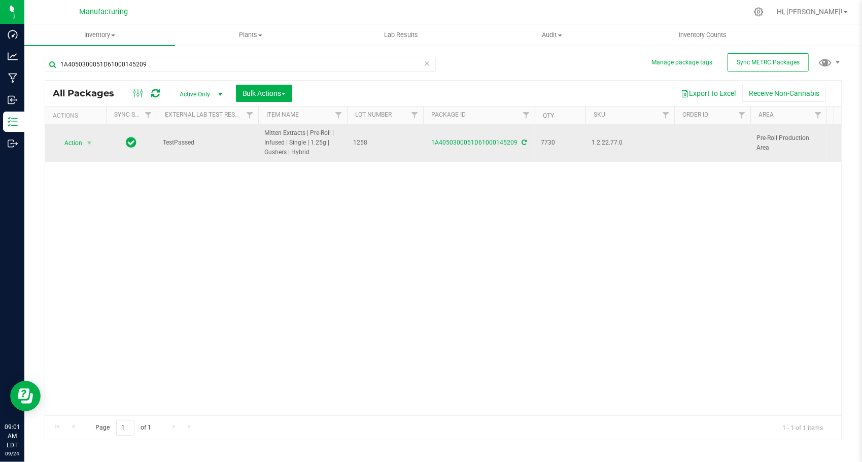
click at [86, 151] on td "Action Action Adjust qty Create package Edit attributes Global inventory Locate…" at bounding box center [75, 143] width 61 height 38
click at [86, 146] on span "select" at bounding box center [89, 143] width 8 height 8
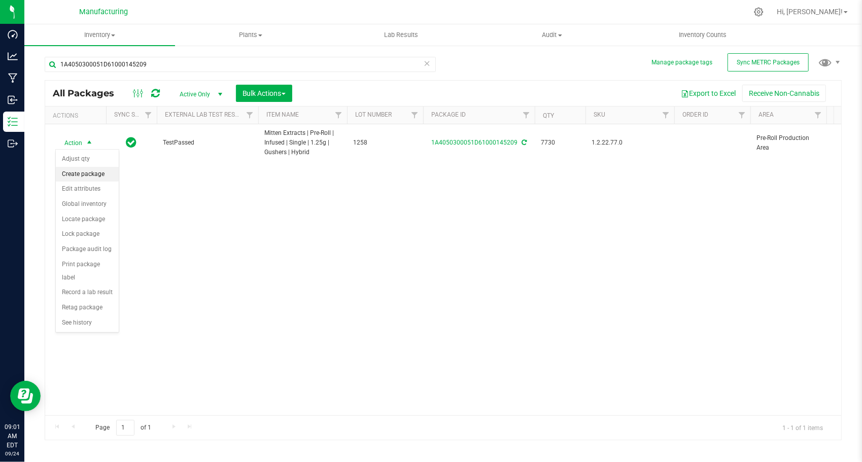
click at [84, 173] on li "Create package" at bounding box center [87, 174] width 63 height 15
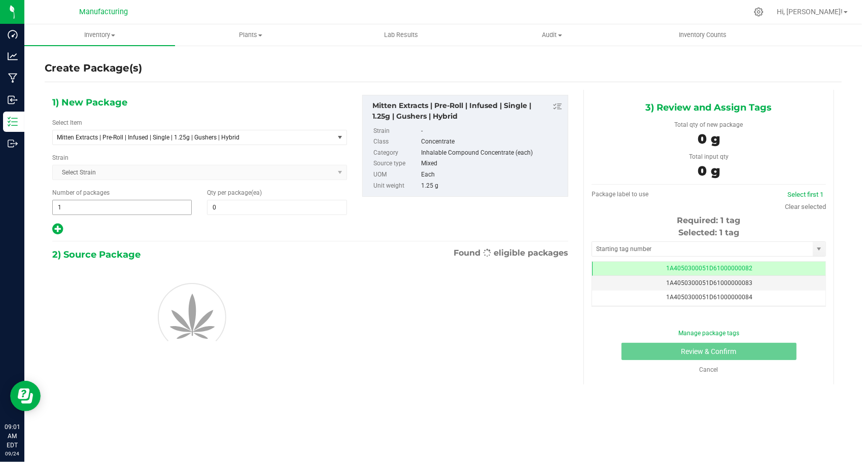
click at [96, 211] on span "1 1" at bounding box center [121, 207] width 139 height 15
click at [96, 211] on input "1" at bounding box center [122, 207] width 138 height 14
type input "251"
click at [236, 210] on span at bounding box center [276, 207] width 139 height 15
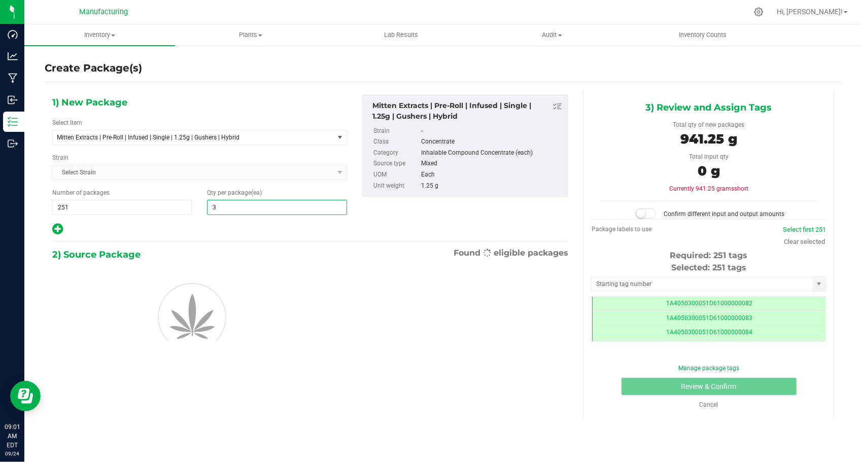
type input "30"
drag, startPoint x: 209, startPoint y: 221, endPoint x: 212, endPoint y: 231, distance: 10.1
click at [209, 223] on div at bounding box center [199, 229] width 295 height 13
click at [605, 277] on input "text" at bounding box center [702, 284] width 221 height 14
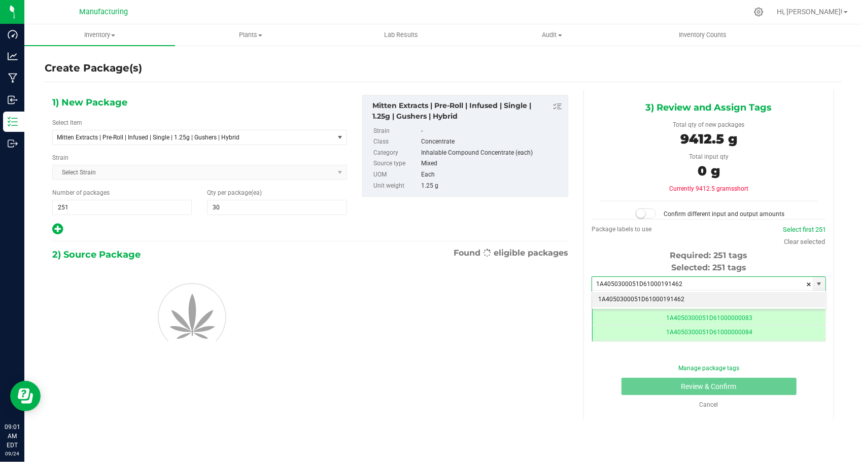
click at [630, 296] on li "1A4050300051D61000191462" at bounding box center [708, 299] width 233 height 15
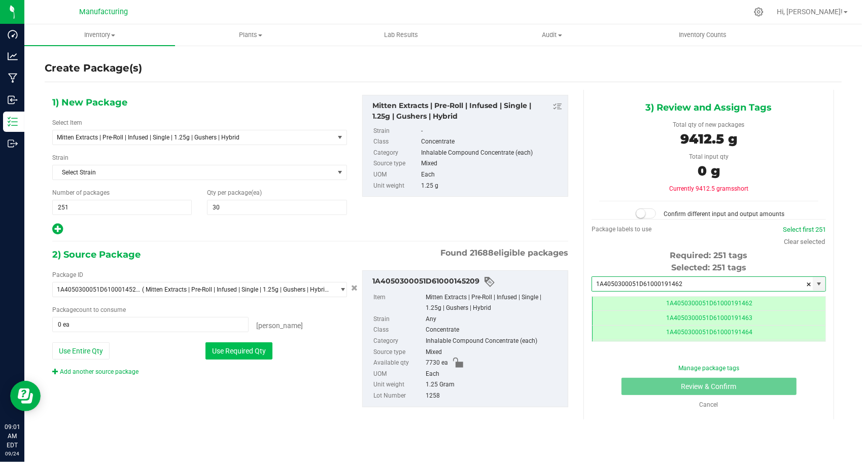
type input "1A4050300051D61000191462"
click at [266, 356] on button "Use Required Qty" at bounding box center [238, 350] width 67 height 17
type input "7530 ea"
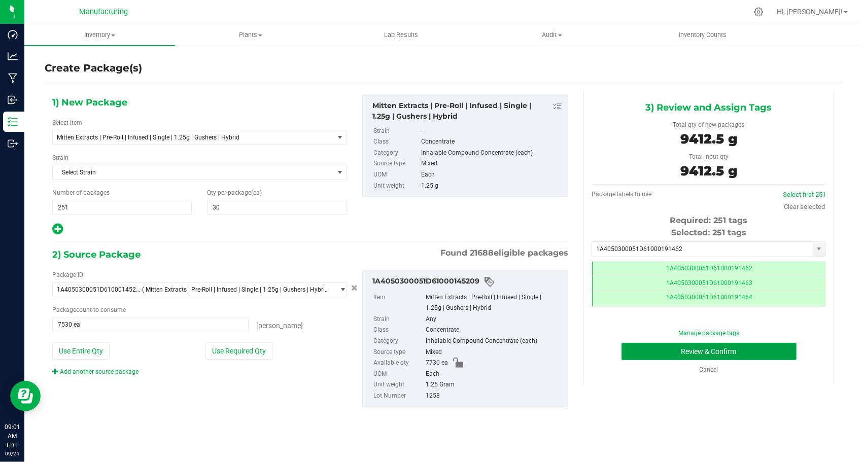
click at [625, 354] on button "Review & Confirm" at bounding box center [708, 351] width 175 height 17
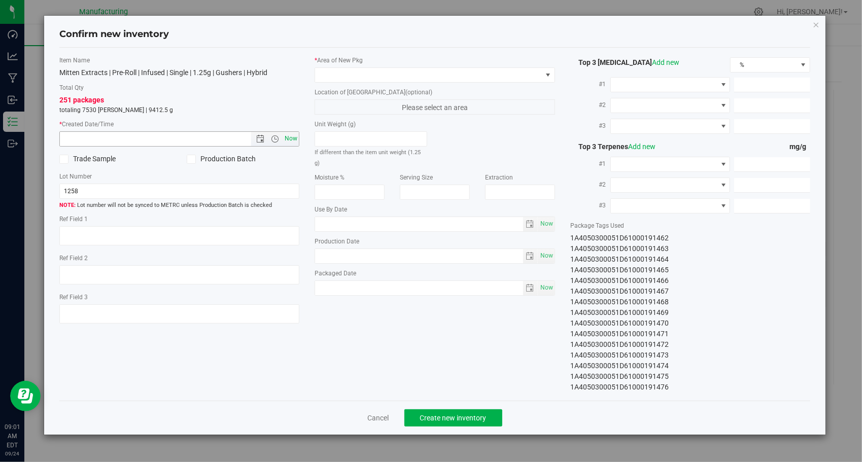
click at [290, 136] on span "Now" at bounding box center [290, 138] width 17 height 15
type input "[DATE] 9:01 AM"
click at [407, 70] on span at bounding box center [428, 75] width 227 height 14
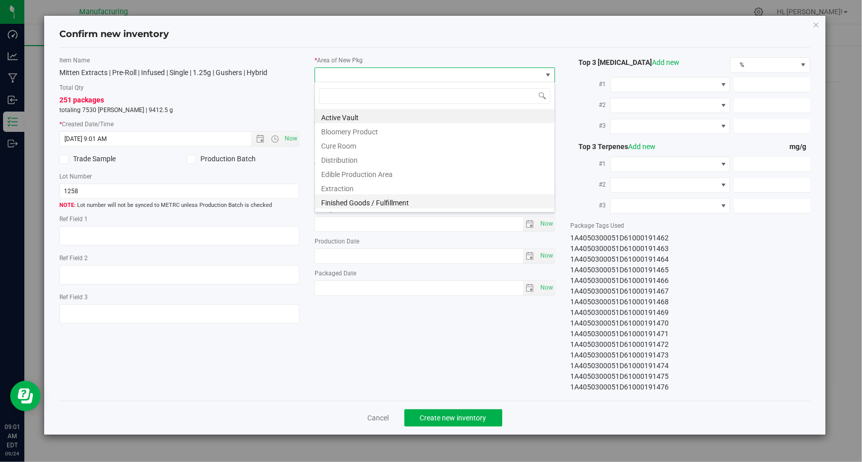
click at [385, 206] on li "Finished Goods / Fulfillment" at bounding box center [434, 201] width 239 height 14
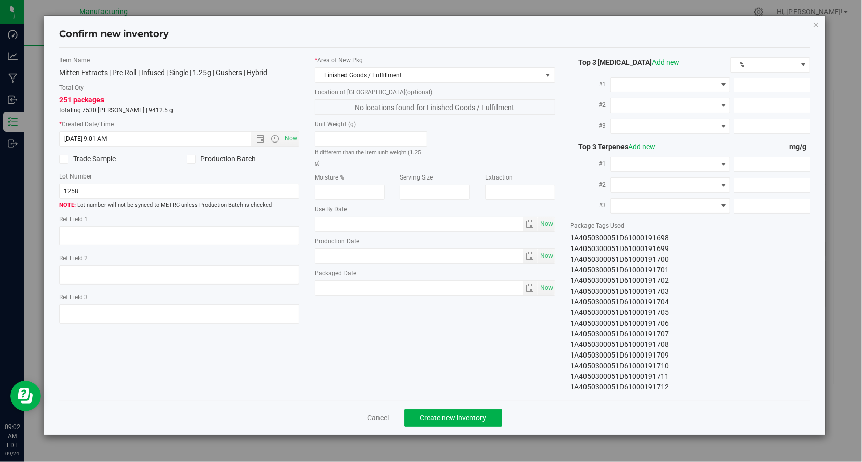
click at [473, 407] on div "Cancel Create new inventory" at bounding box center [434, 418] width 751 height 34
click at [474, 412] on button "Create new inventory" at bounding box center [453, 417] width 98 height 17
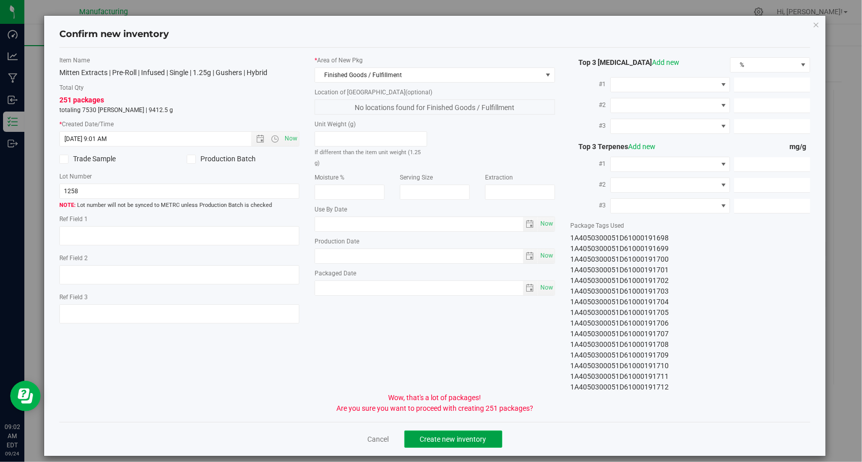
click at [476, 435] on span "Create new inventory" at bounding box center [453, 439] width 66 height 8
